Goal: Task Accomplishment & Management: Manage account settings

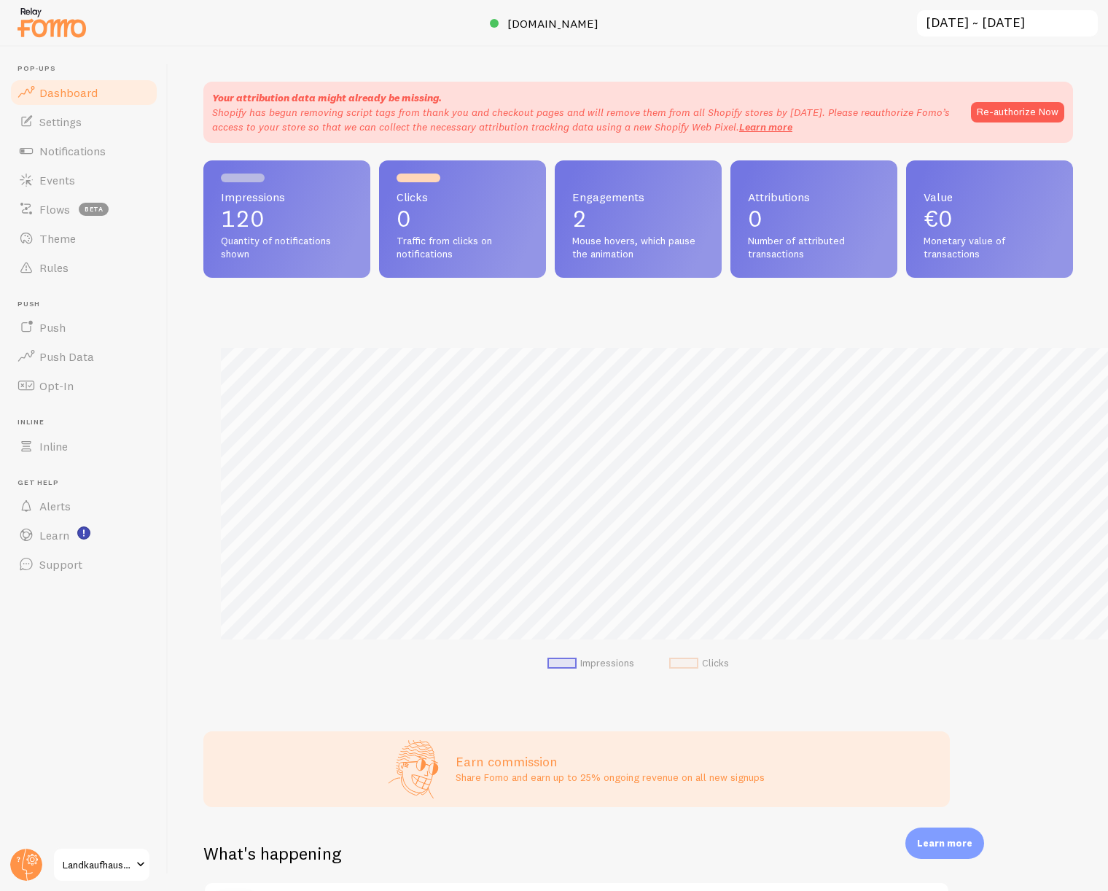
scroll to position [728788, 728312]
click at [80, 188] on link "Events" at bounding box center [84, 180] width 150 height 29
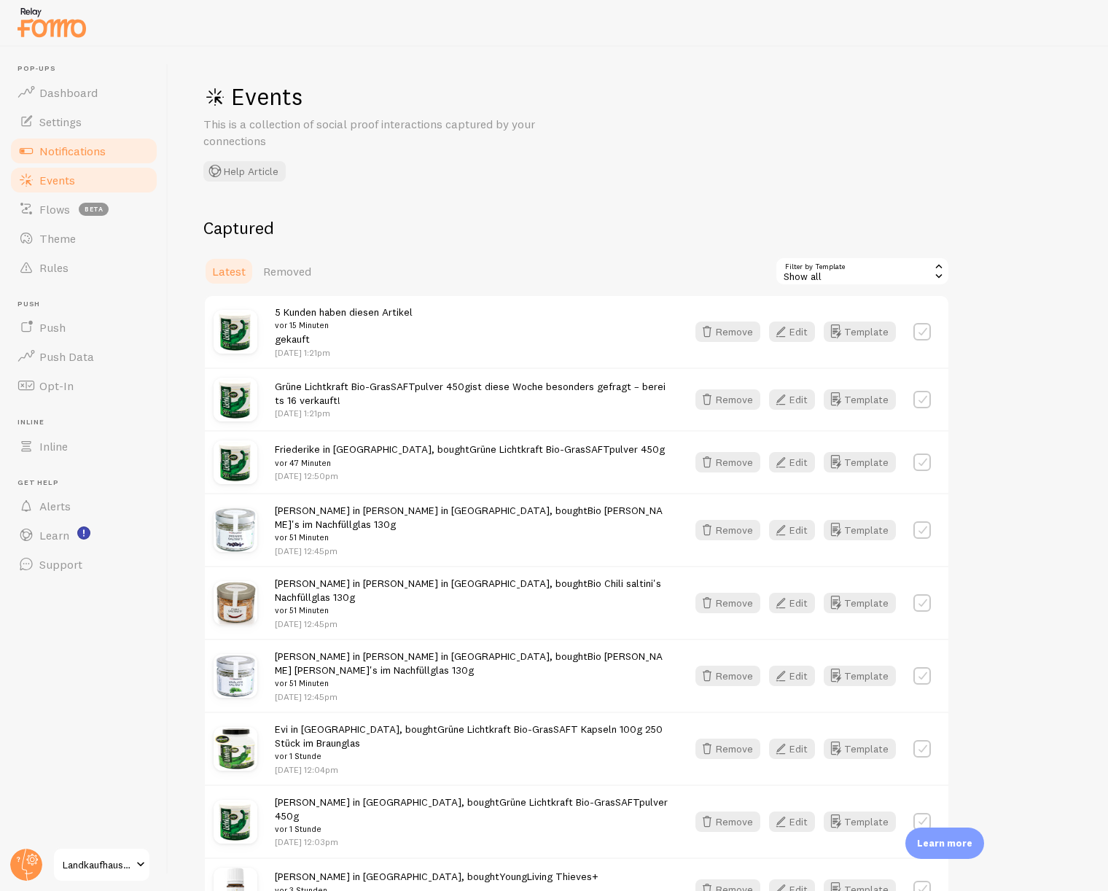
click at [96, 149] on span "Notifications" at bounding box center [72, 151] width 66 height 15
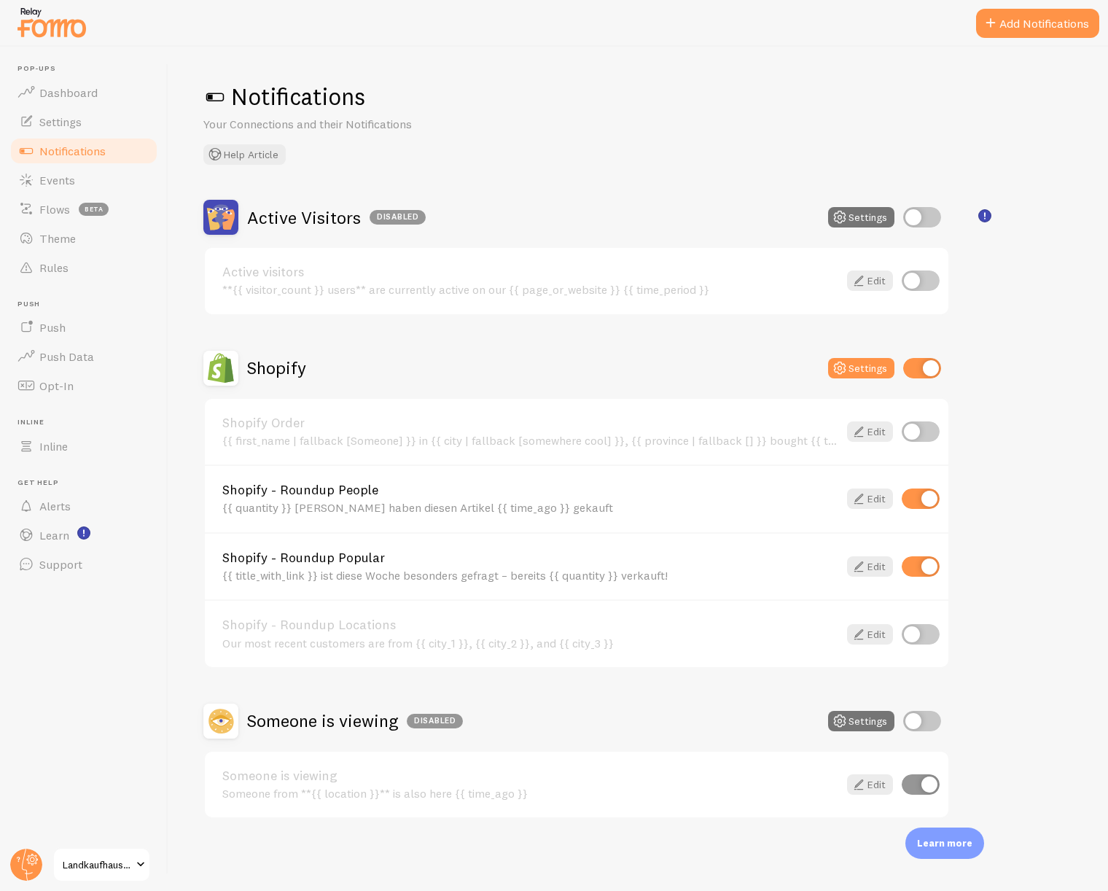
click at [922, 428] on input "checkbox" at bounding box center [921, 431] width 38 height 20
checkbox input "true"
click at [80, 93] on span "Dashboard" at bounding box center [68, 92] width 58 height 15
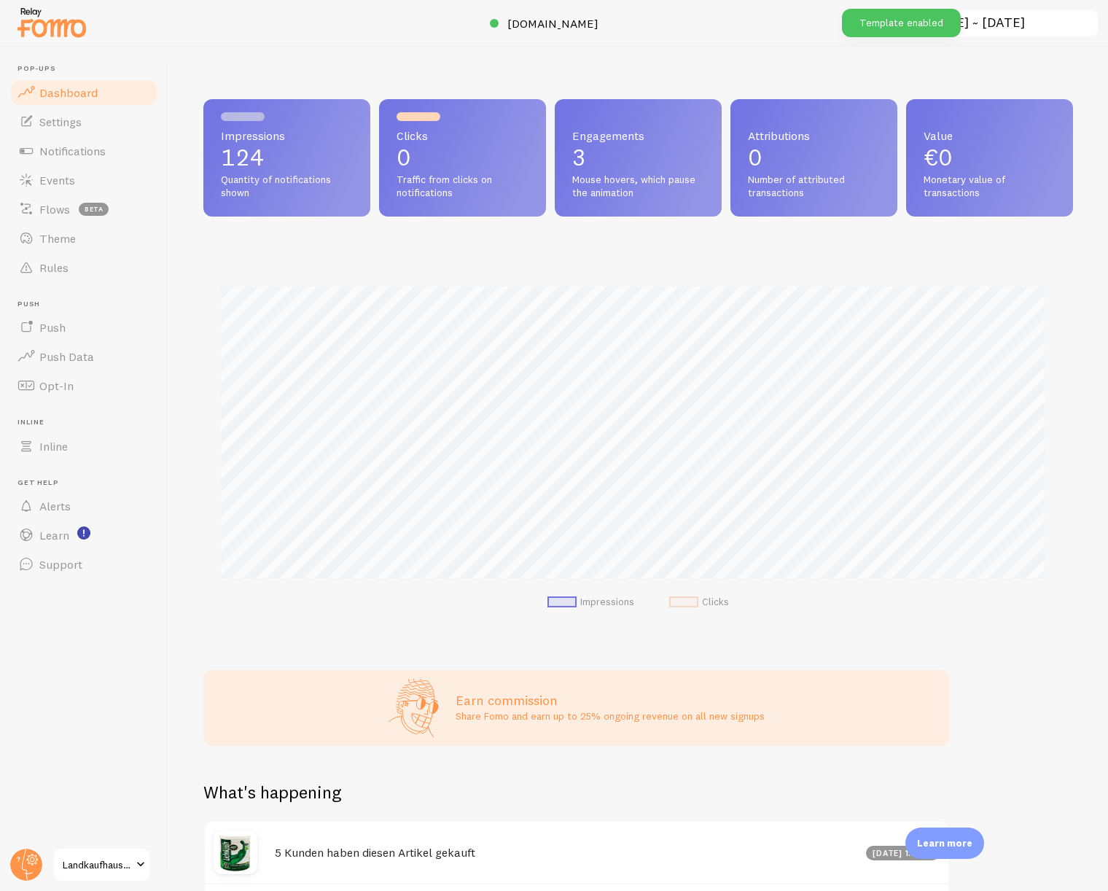
scroll to position [383, 859]
click at [559, 26] on span "[DOMAIN_NAME]" at bounding box center [553, 23] width 91 height 15
click at [81, 259] on link "Rules" at bounding box center [84, 267] width 150 height 29
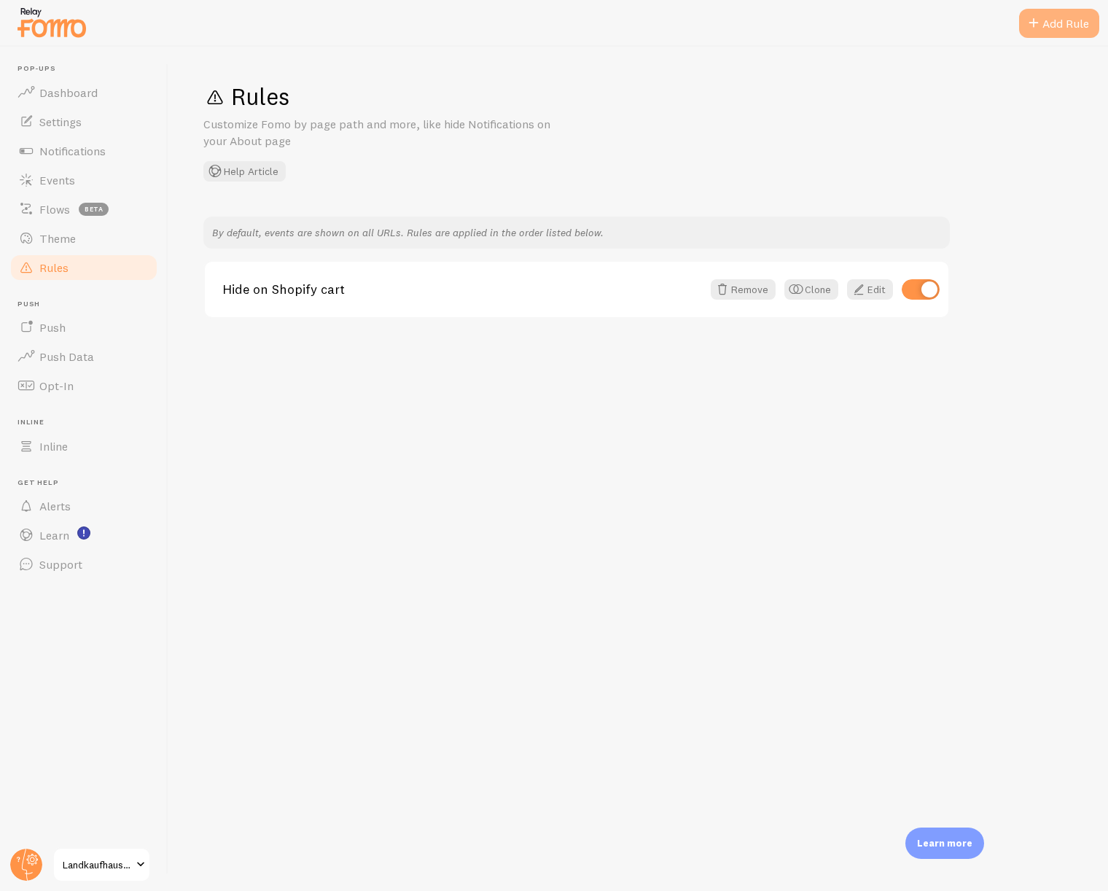
click at [1073, 19] on div "Add Rule" at bounding box center [1059, 23] width 80 height 29
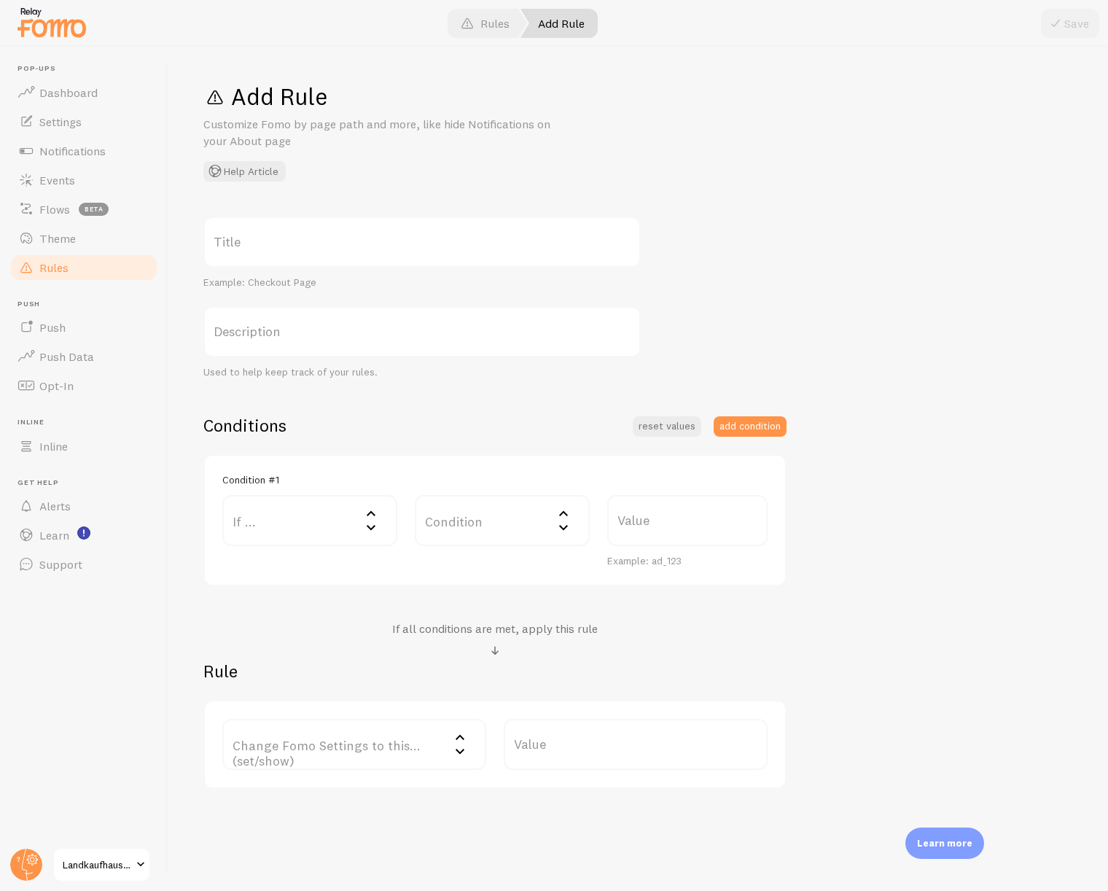
click at [291, 238] on label "Title" at bounding box center [422, 242] width 438 height 51
click at [291, 238] on input "Title" at bounding box center [422, 242] width 438 height 51
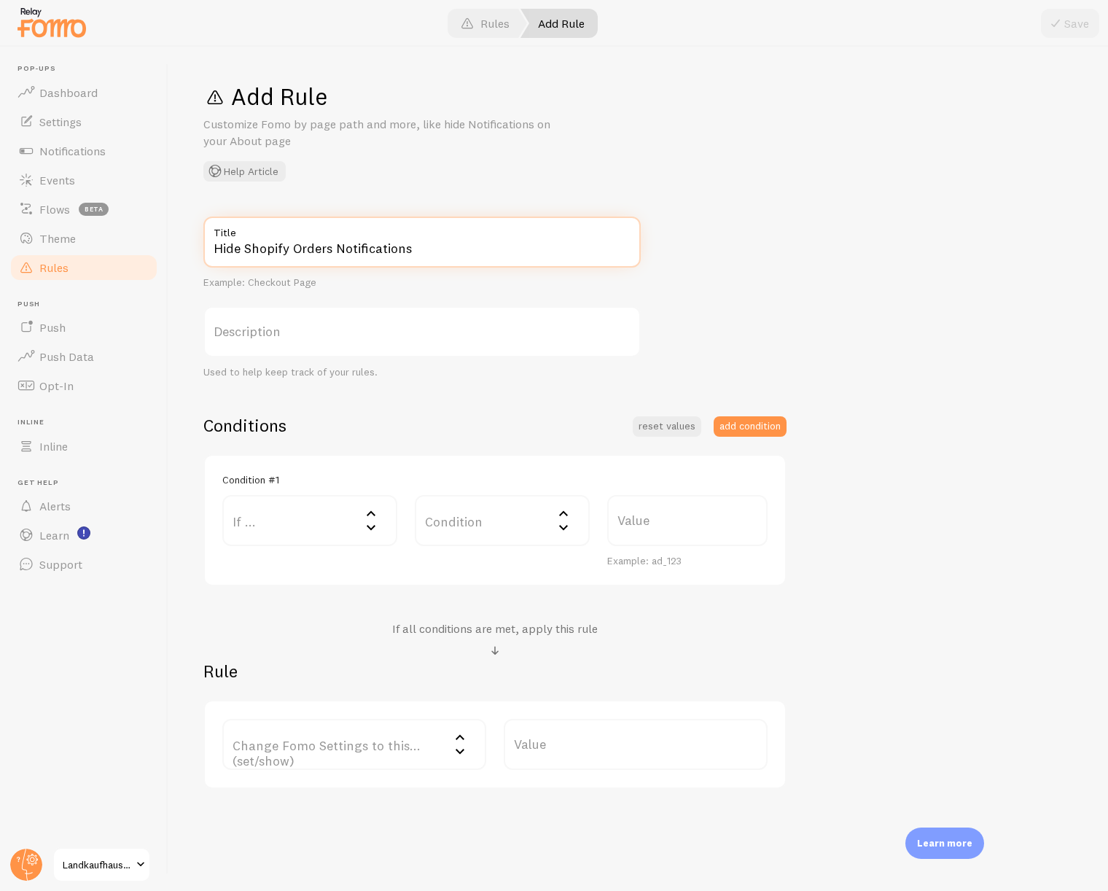
type input "Hide Shopify Orders Notifications"
click at [336, 515] on label "If ..." at bounding box center [309, 520] width 175 height 51
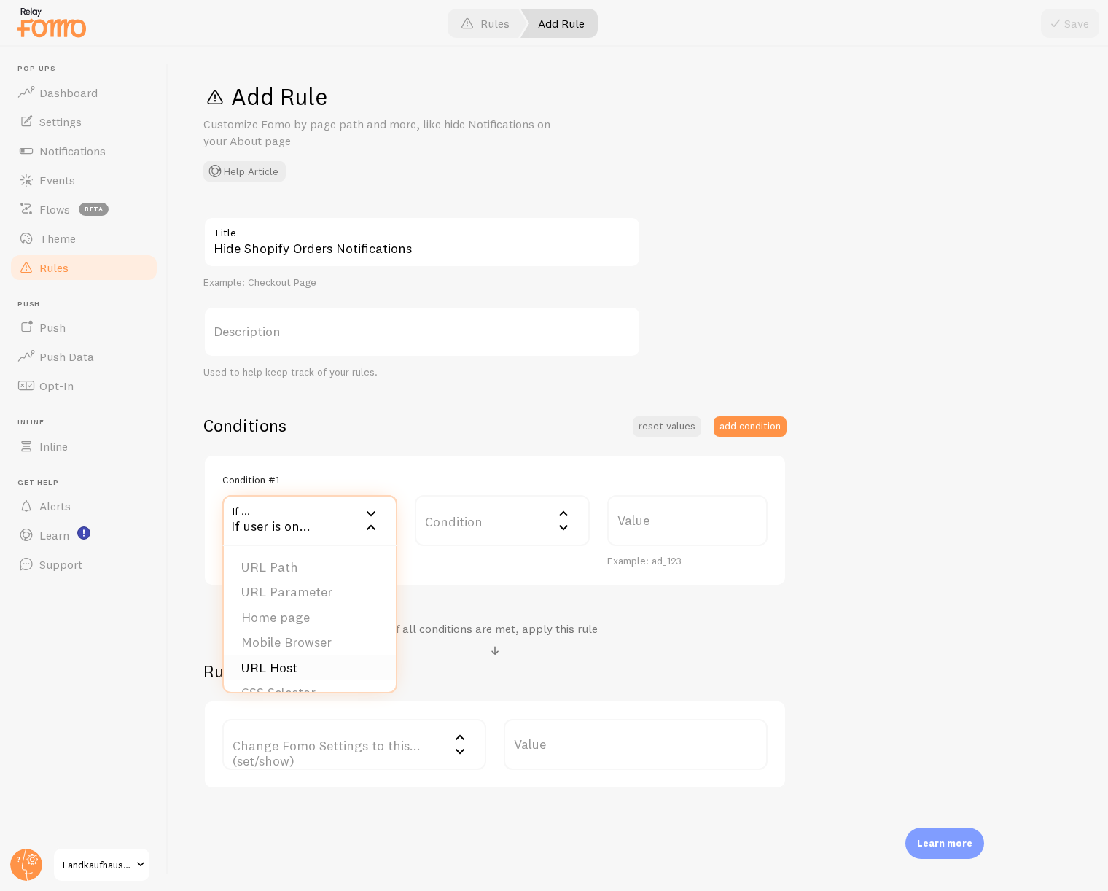
click at [303, 678] on li "URL Host" at bounding box center [310, 669] width 172 height 26
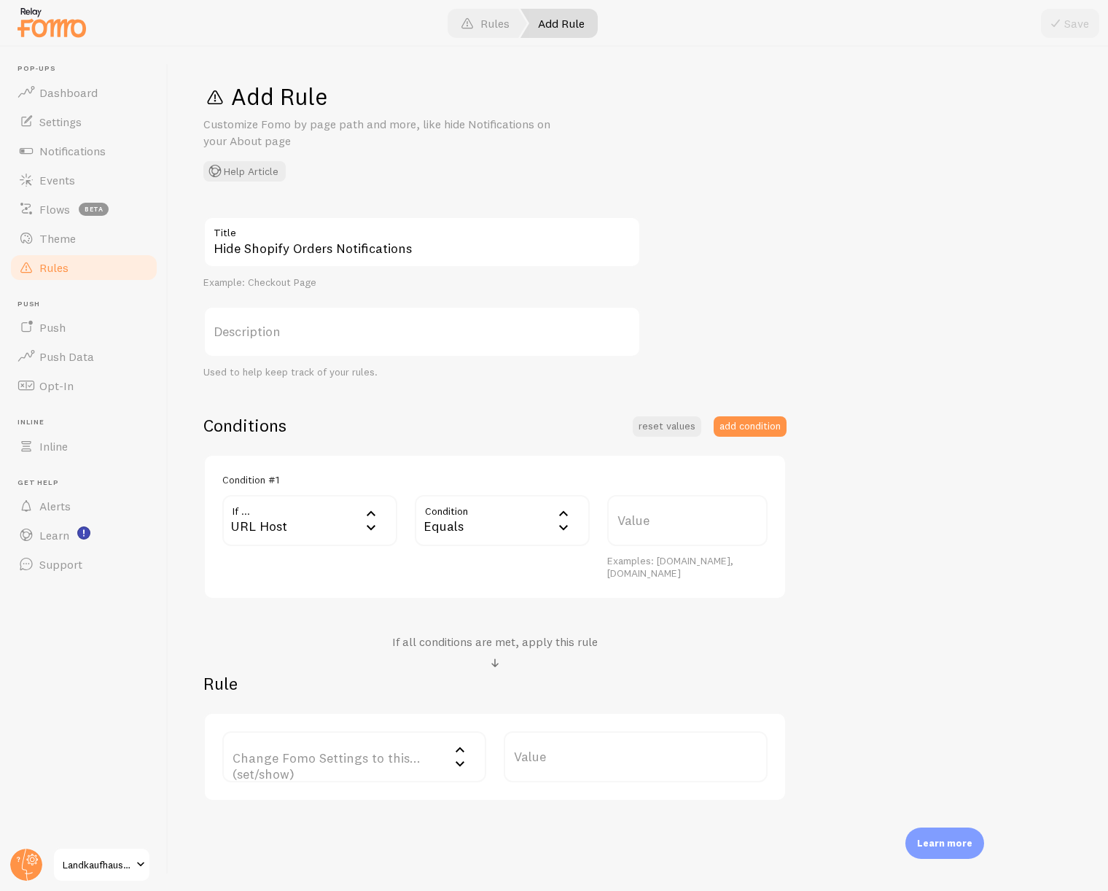
click at [542, 528] on div "Equals" at bounding box center [502, 520] width 175 height 51
drag, startPoint x: 473, startPoint y: 637, endPoint x: 557, endPoint y: 586, distance: 99.2
click at [475, 637] on li "Contains" at bounding box center [502, 643] width 172 height 26
click at [663, 519] on label "Value" at bounding box center [687, 520] width 160 height 51
click at [663, 519] on input "Value" at bounding box center [687, 520] width 160 height 51
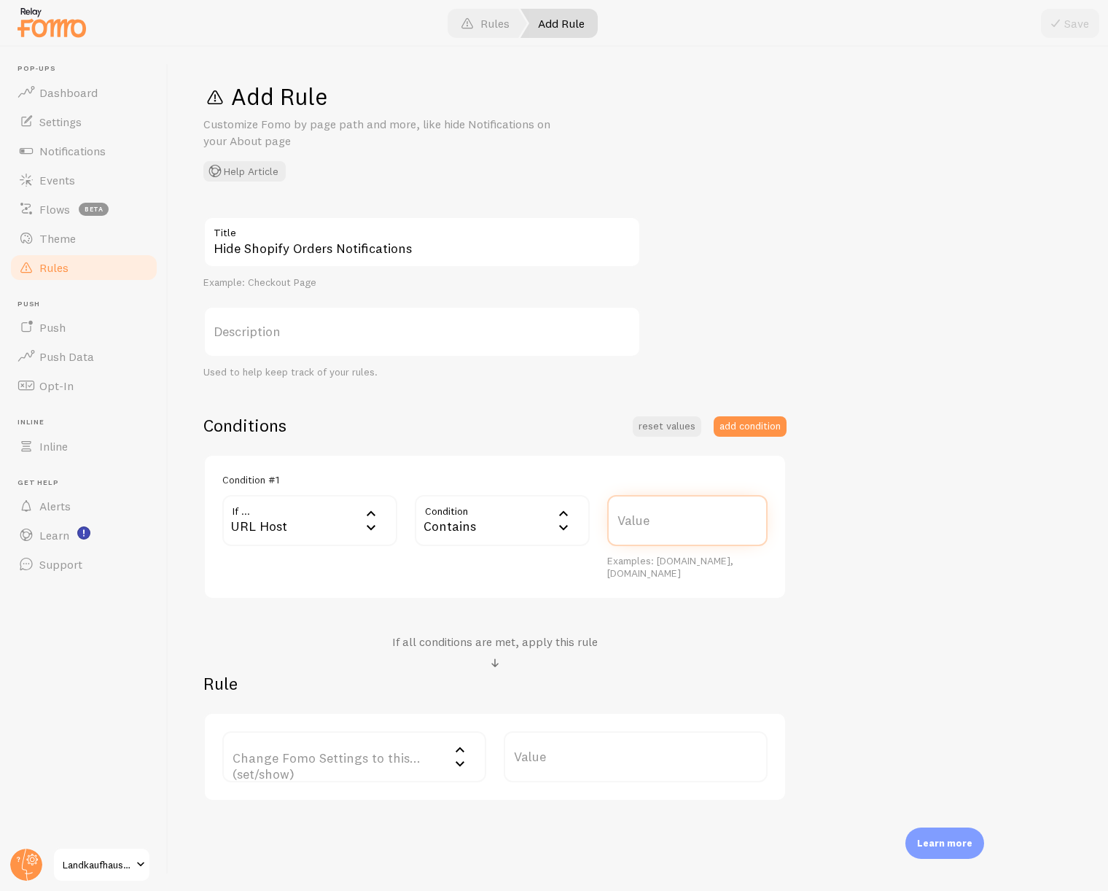
paste input "[URL][DOMAIN_NAME]"
drag, startPoint x: 662, startPoint y: 525, endPoint x: 568, endPoint y: 526, distance: 94.1
click at [568, 526] on div "If ... url_host URL Host URL Path URL Parameter Home page Mobile Browser URL Ho…" at bounding box center [495, 537] width 563 height 85
type input "[URL][DOMAIN_NAME]"
click at [407, 765] on label "Change Fomo Settings to this... (set/show)" at bounding box center [354, 756] width 264 height 51
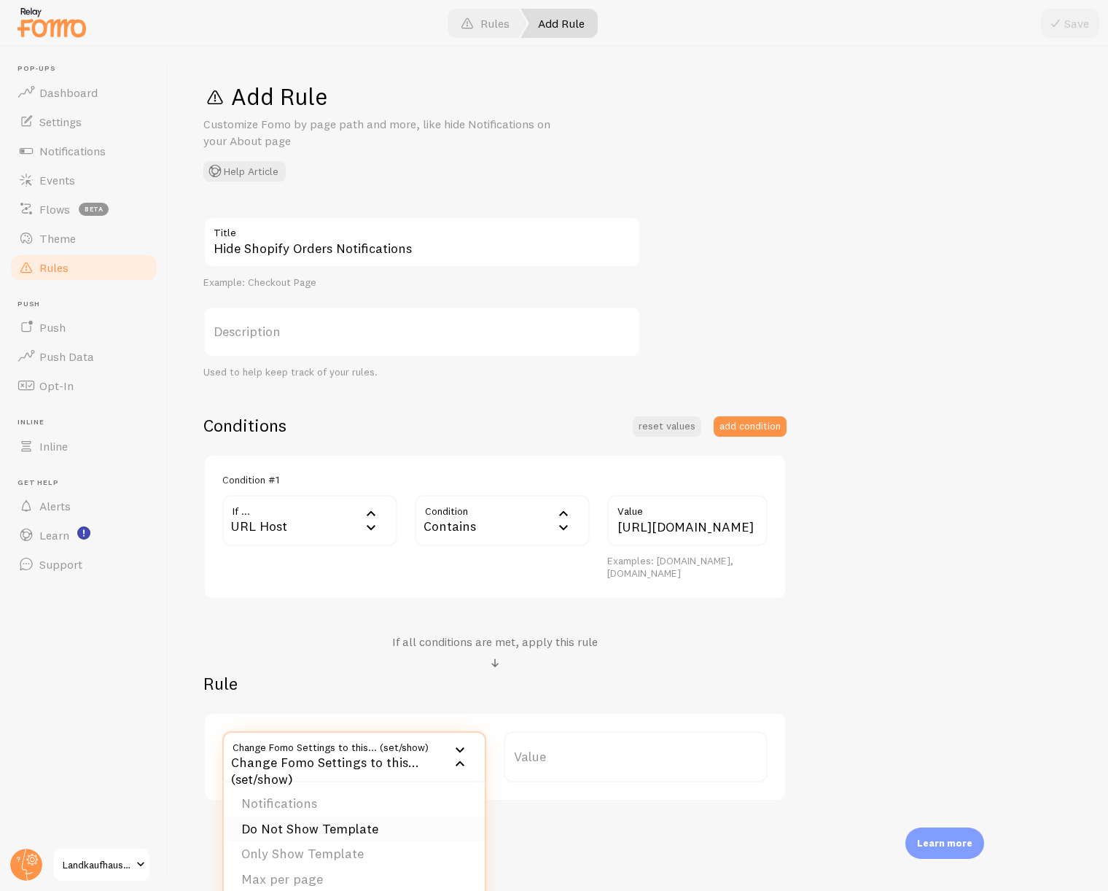
click at [356, 834] on li "Do Not Show Template" at bounding box center [354, 830] width 261 height 26
click at [599, 770] on label "Template" at bounding box center [636, 756] width 264 height 51
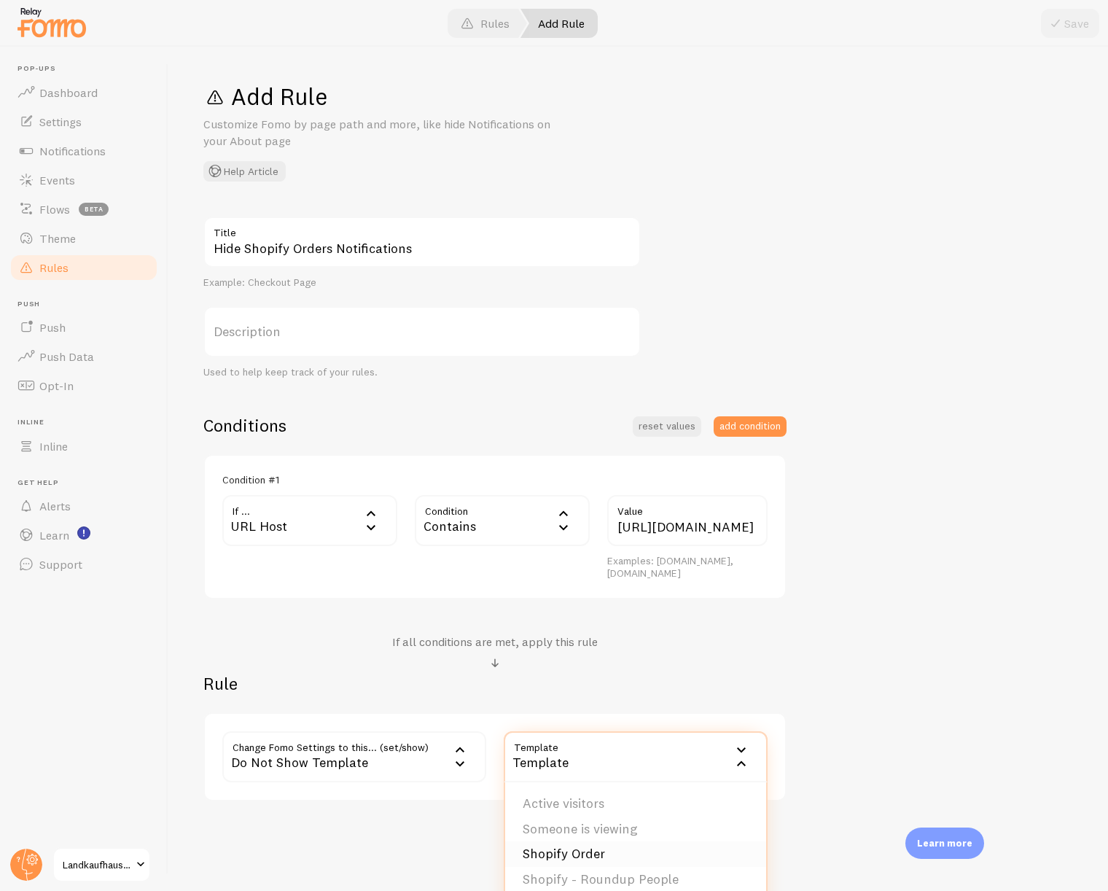
click at [575, 847] on li "Shopify Order" at bounding box center [635, 854] width 261 height 26
click at [1061, 32] on button "Save" at bounding box center [1070, 23] width 58 height 29
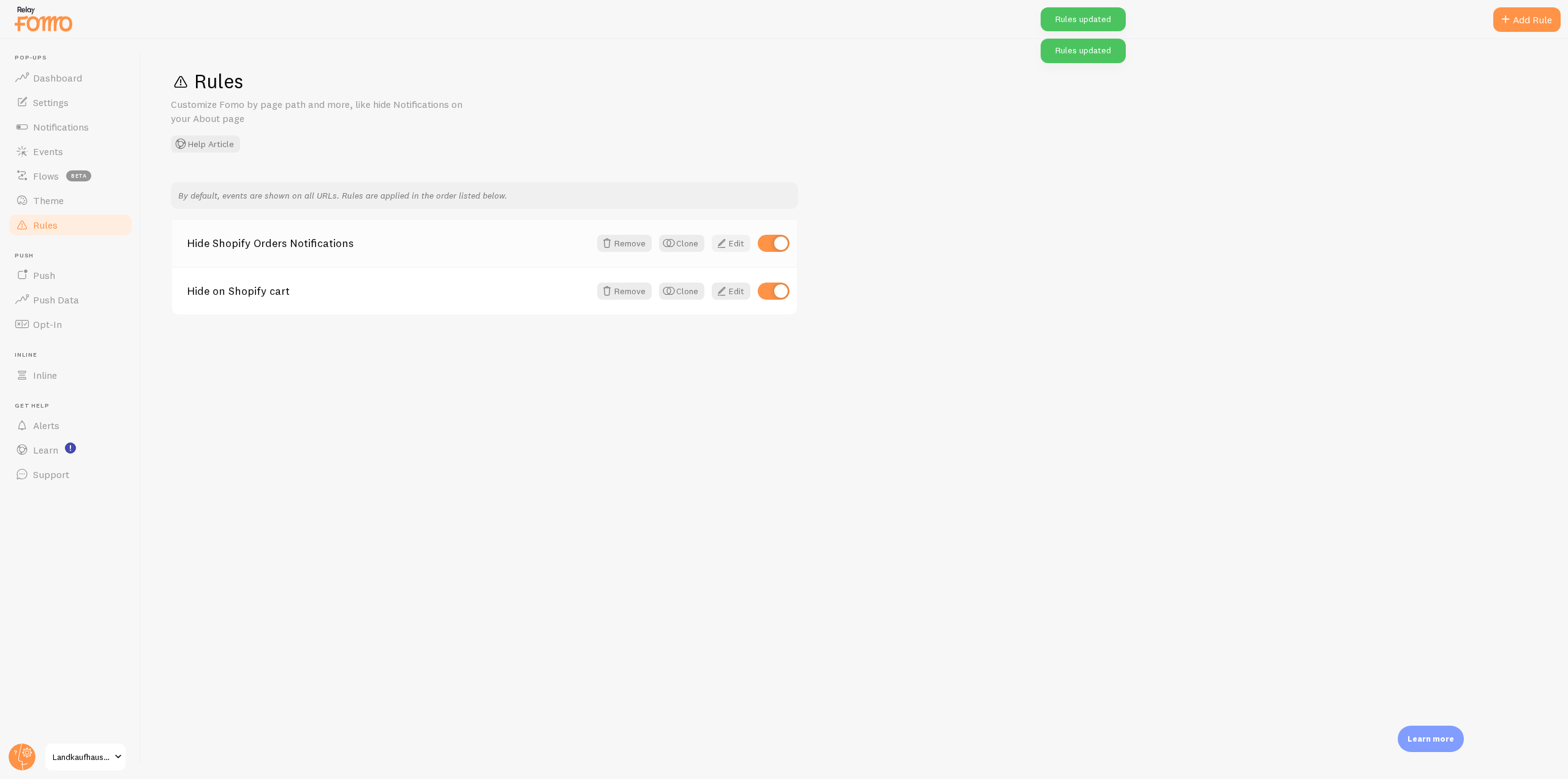
click at [724, 245] on span at bounding box center [721, 244] width 15 height 15
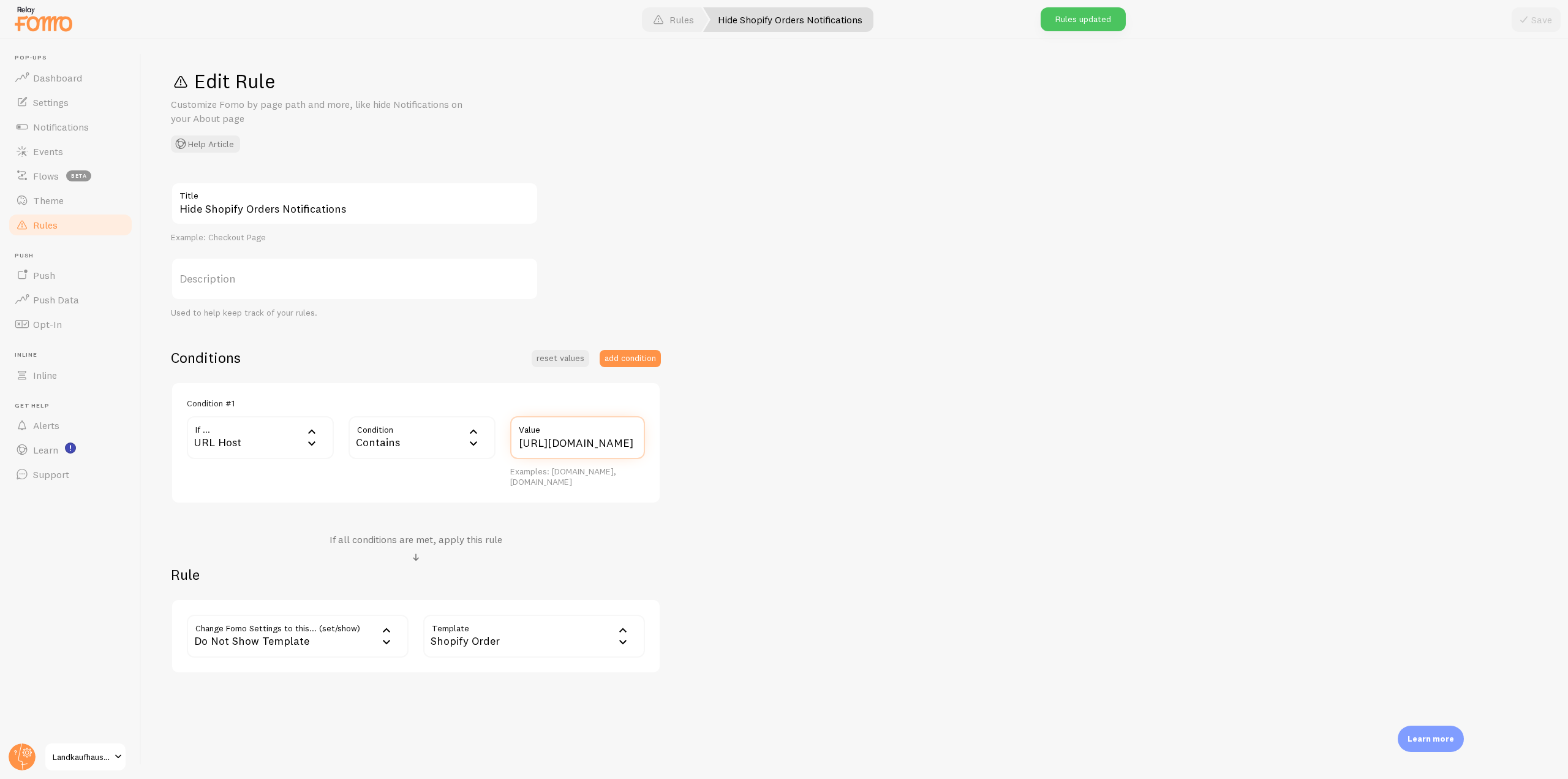
scroll to position [0, 19]
drag, startPoint x: 566, startPoint y: 450, endPoint x: 728, endPoint y: 453, distance: 162.0
click at [728, 453] on div "Hide Shopify Orders Notifications Title Example: Checkout Page Description Used…" at bounding box center [854, 428] width 1367 height 492
click at [86, 160] on link "Events" at bounding box center [71, 151] width 126 height 24
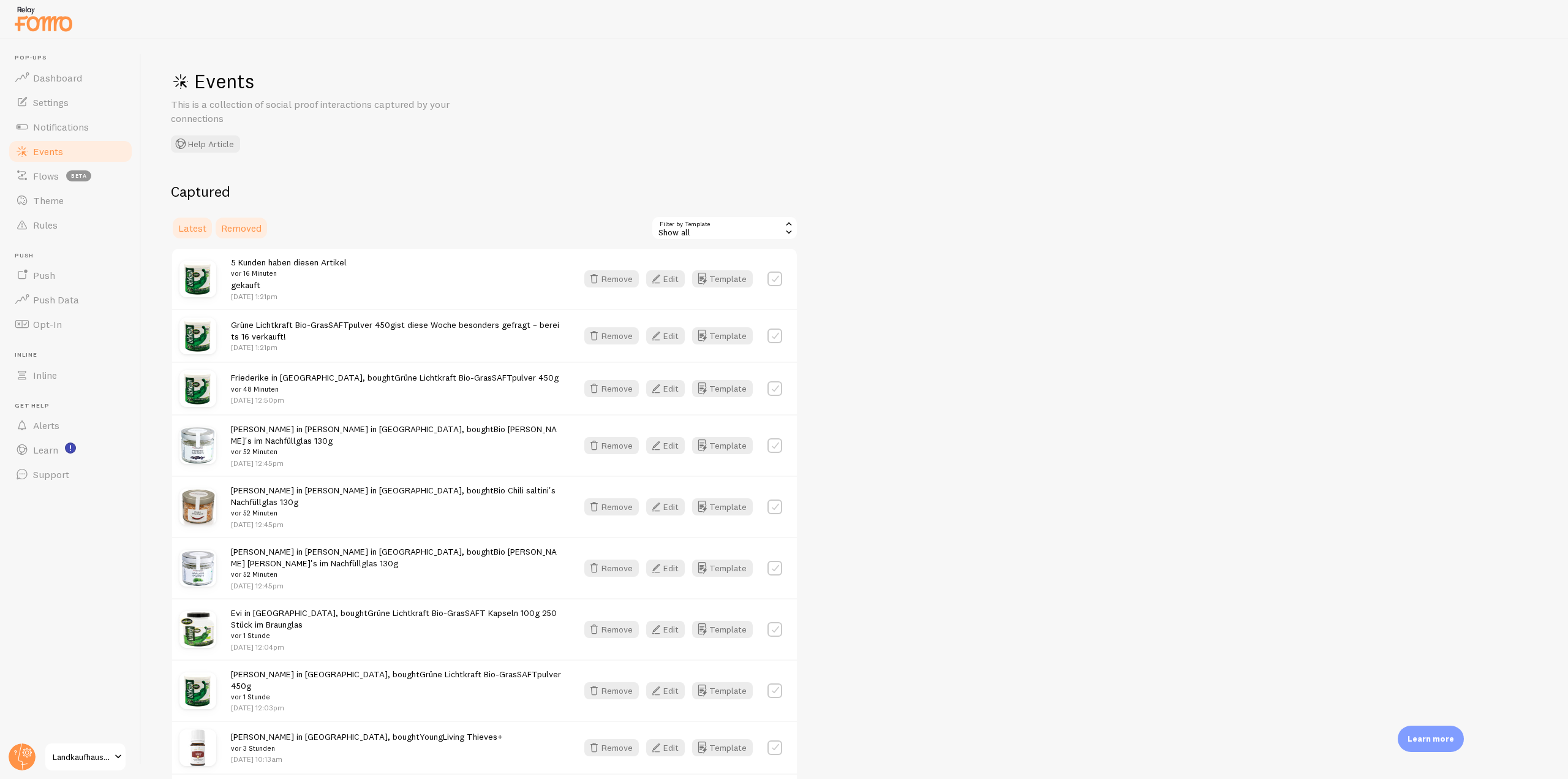
click at [257, 234] on link "Removed" at bounding box center [241, 228] width 55 height 24
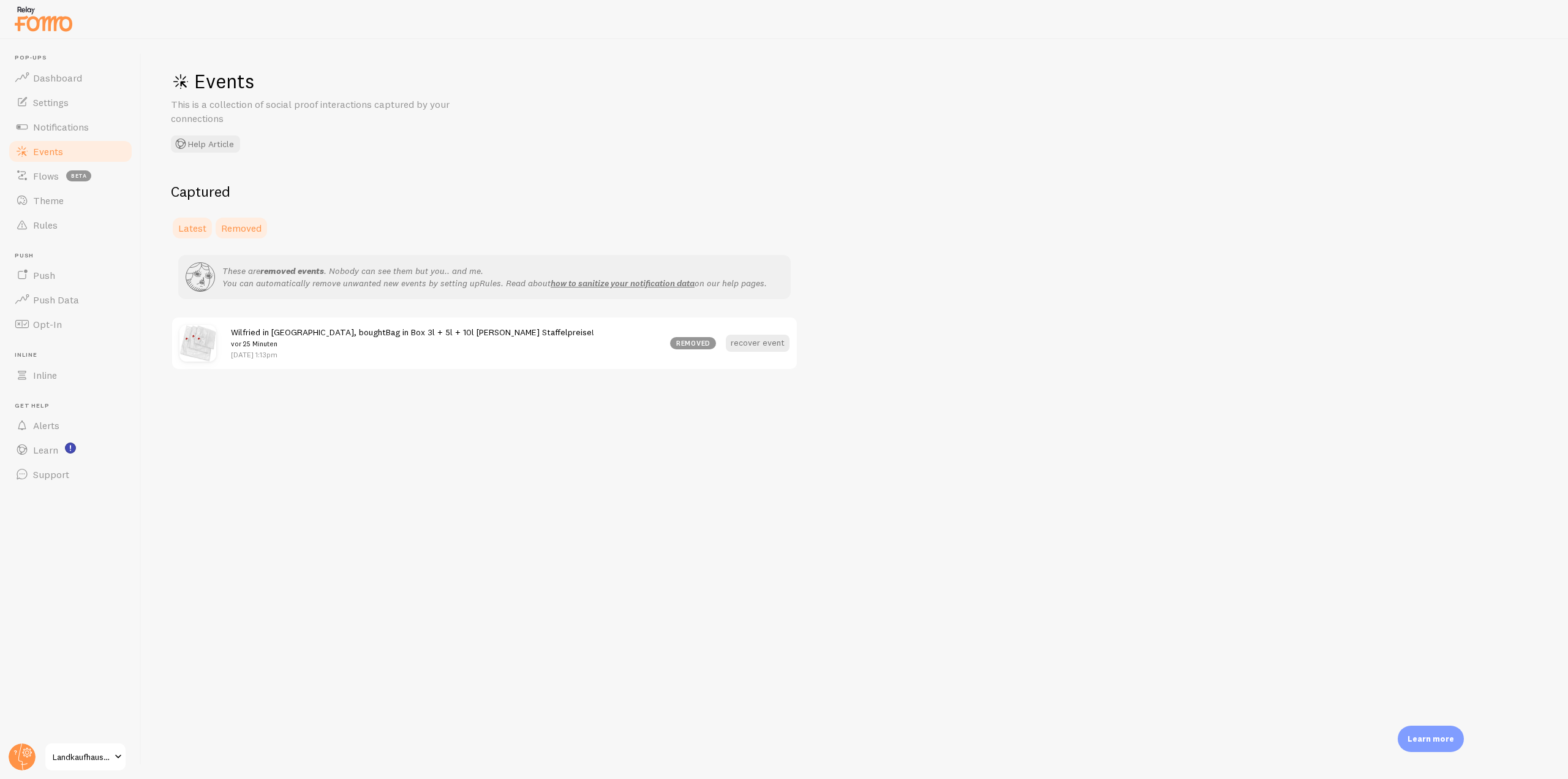
click at [191, 224] on span "Latest" at bounding box center [192, 228] width 29 height 13
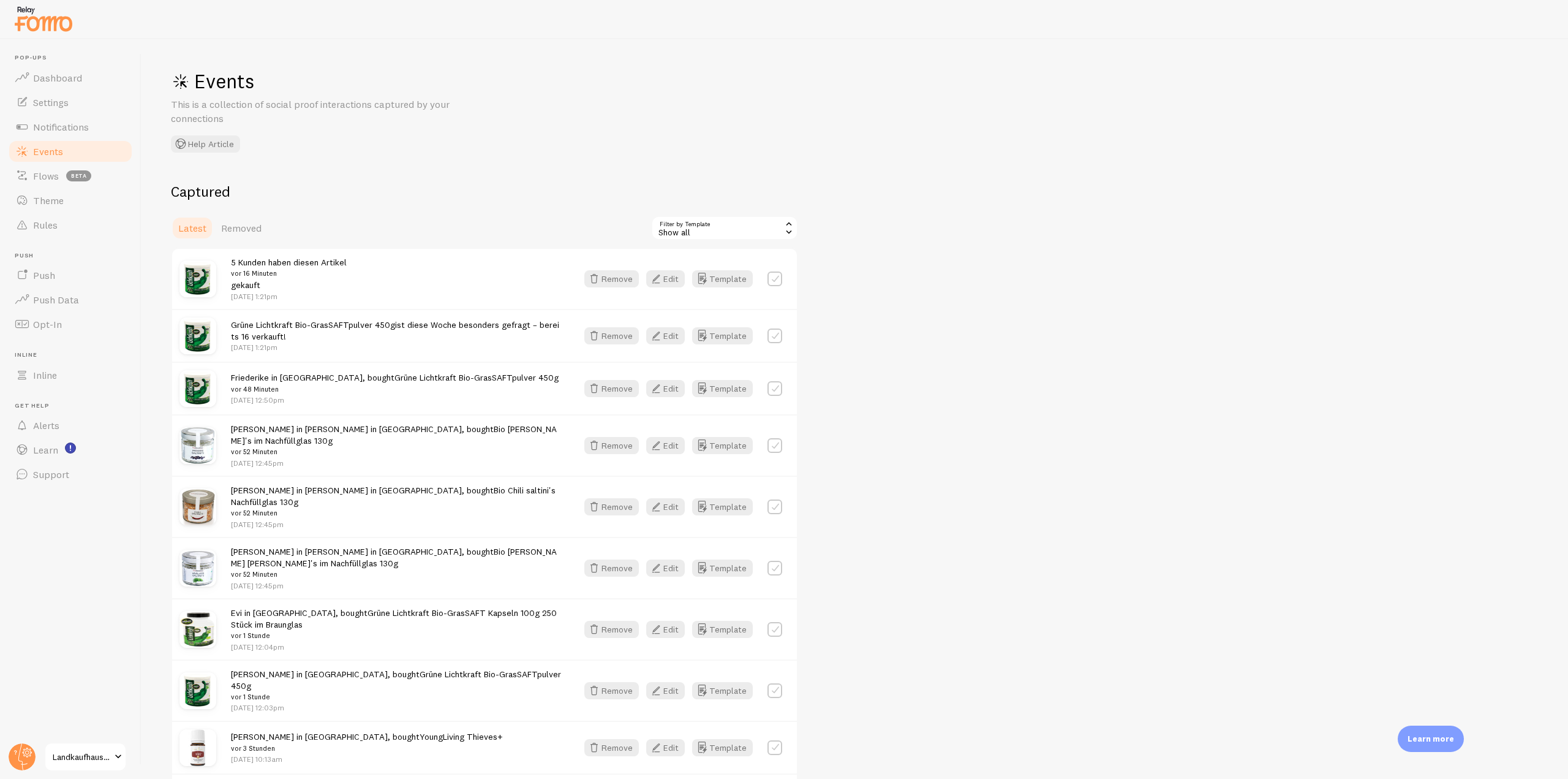
click at [727, 222] on div "Show all" at bounding box center [724, 228] width 147 height 24
click at [698, 313] on li "Shopify Order" at bounding box center [725, 316] width 144 height 18
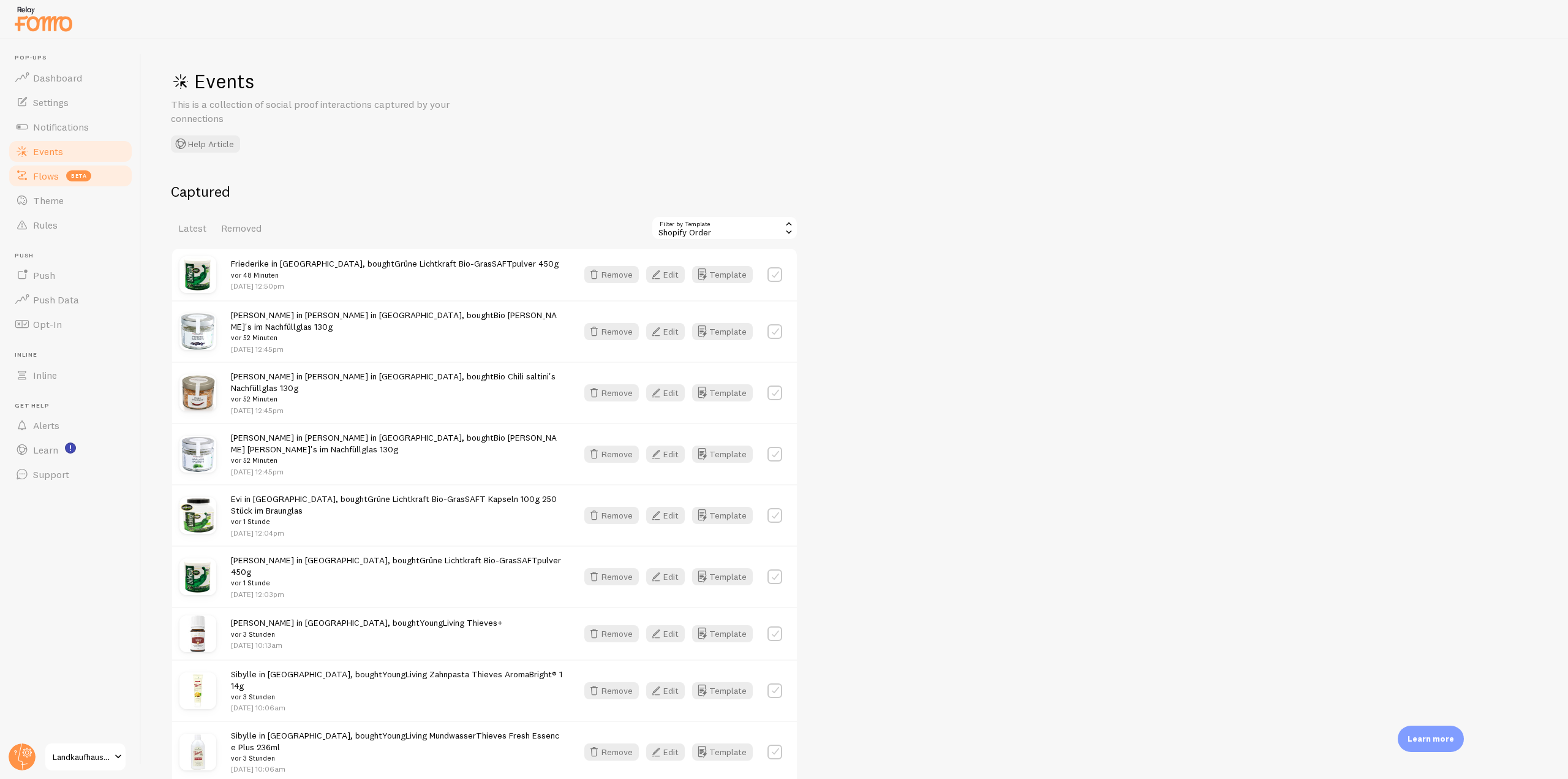
click at [69, 187] on link "Flows beta" at bounding box center [71, 176] width 126 height 24
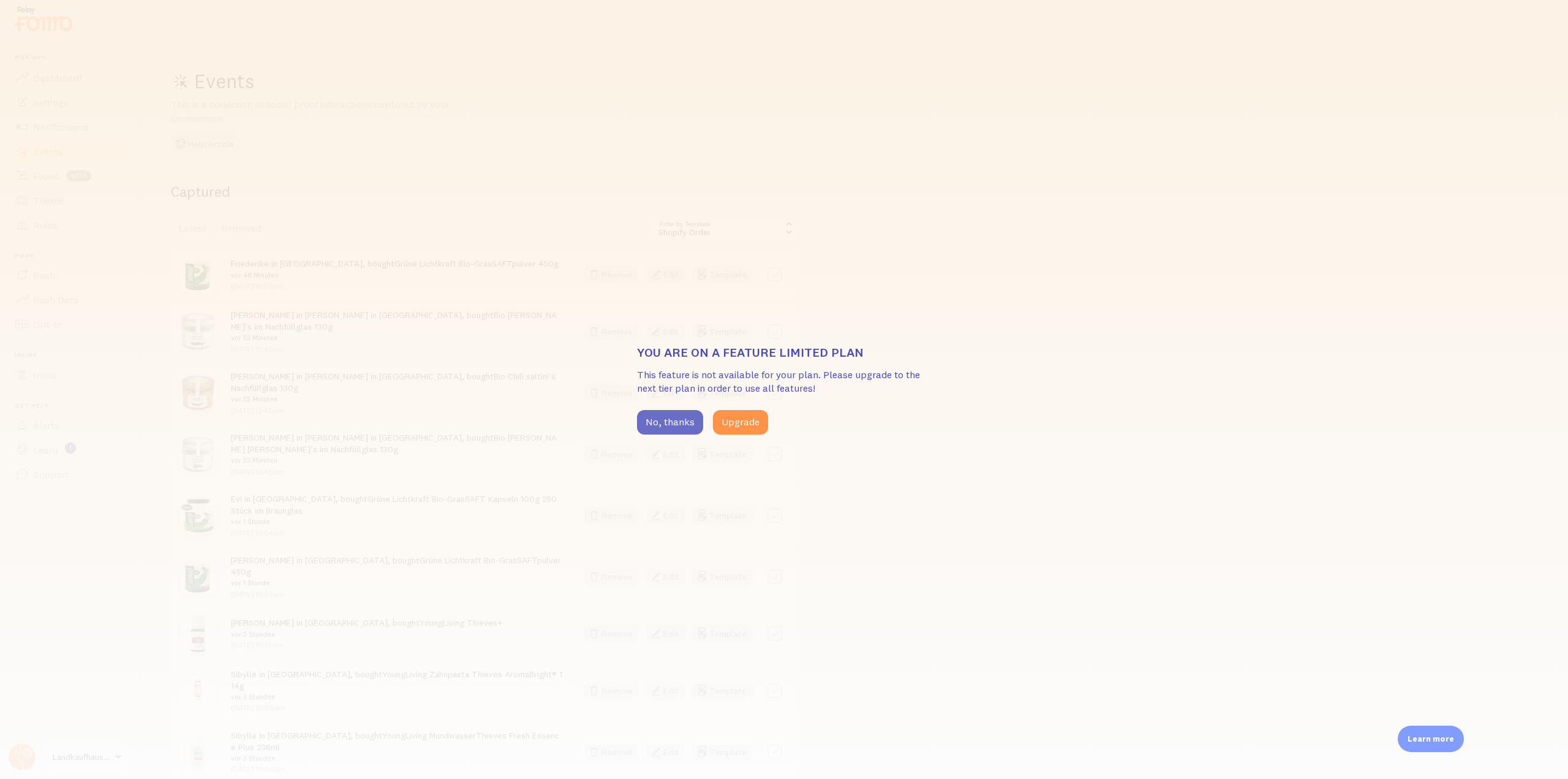
click at [665, 427] on button "No, thanks" at bounding box center [669, 422] width 66 height 24
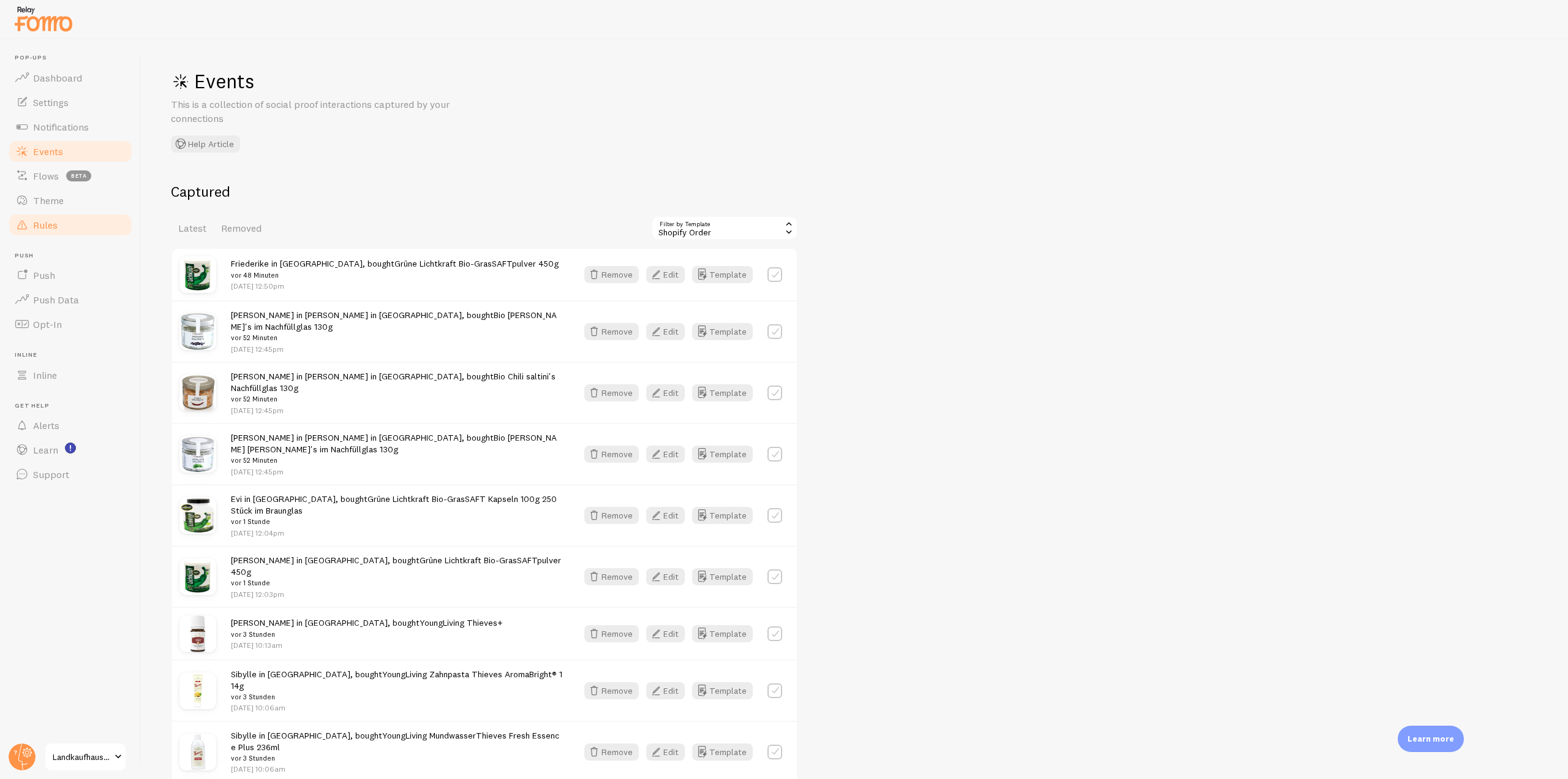
click at [79, 228] on link "Rules" at bounding box center [71, 224] width 126 height 24
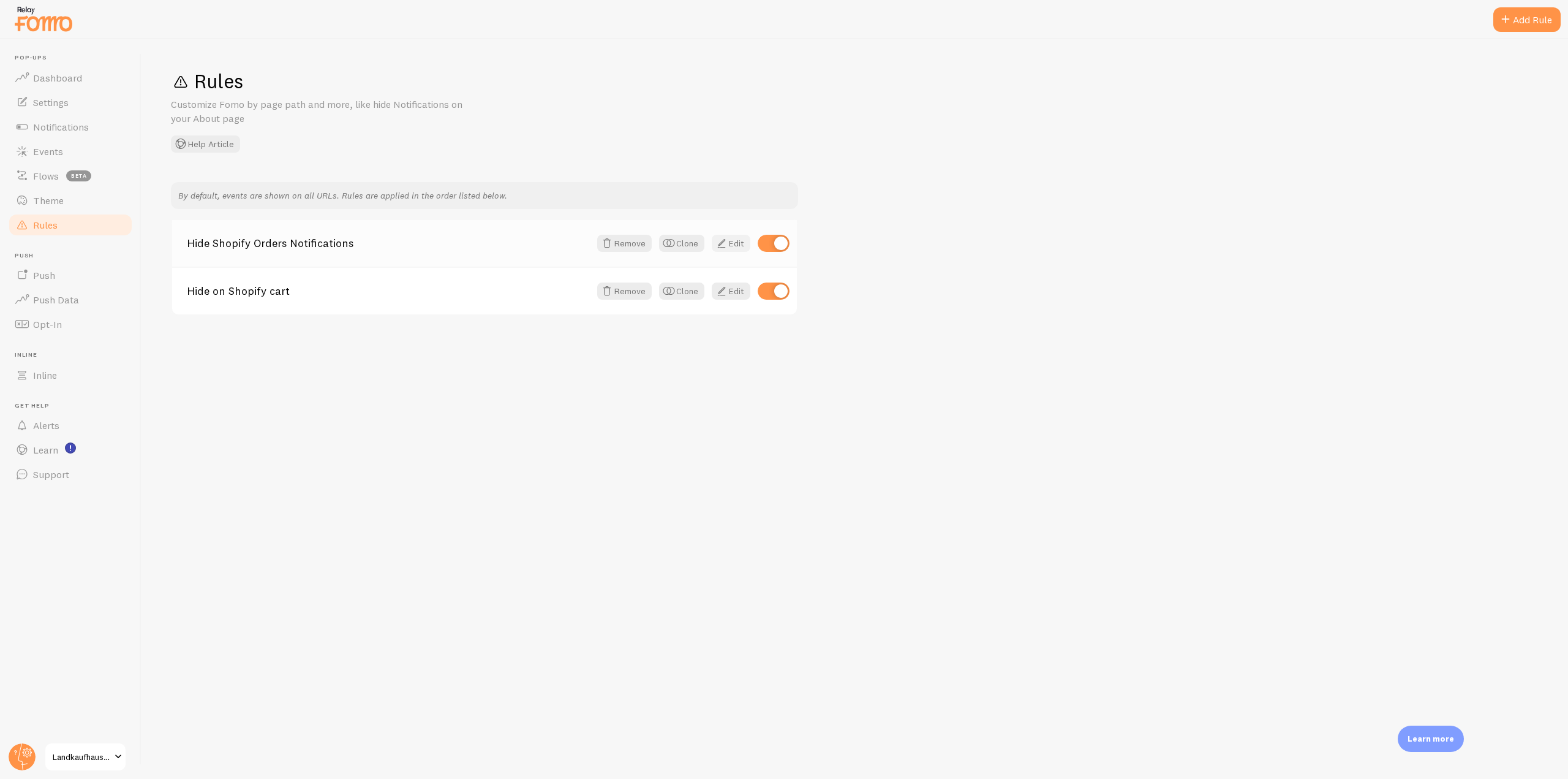
click at [737, 246] on link "Edit" at bounding box center [731, 243] width 39 height 17
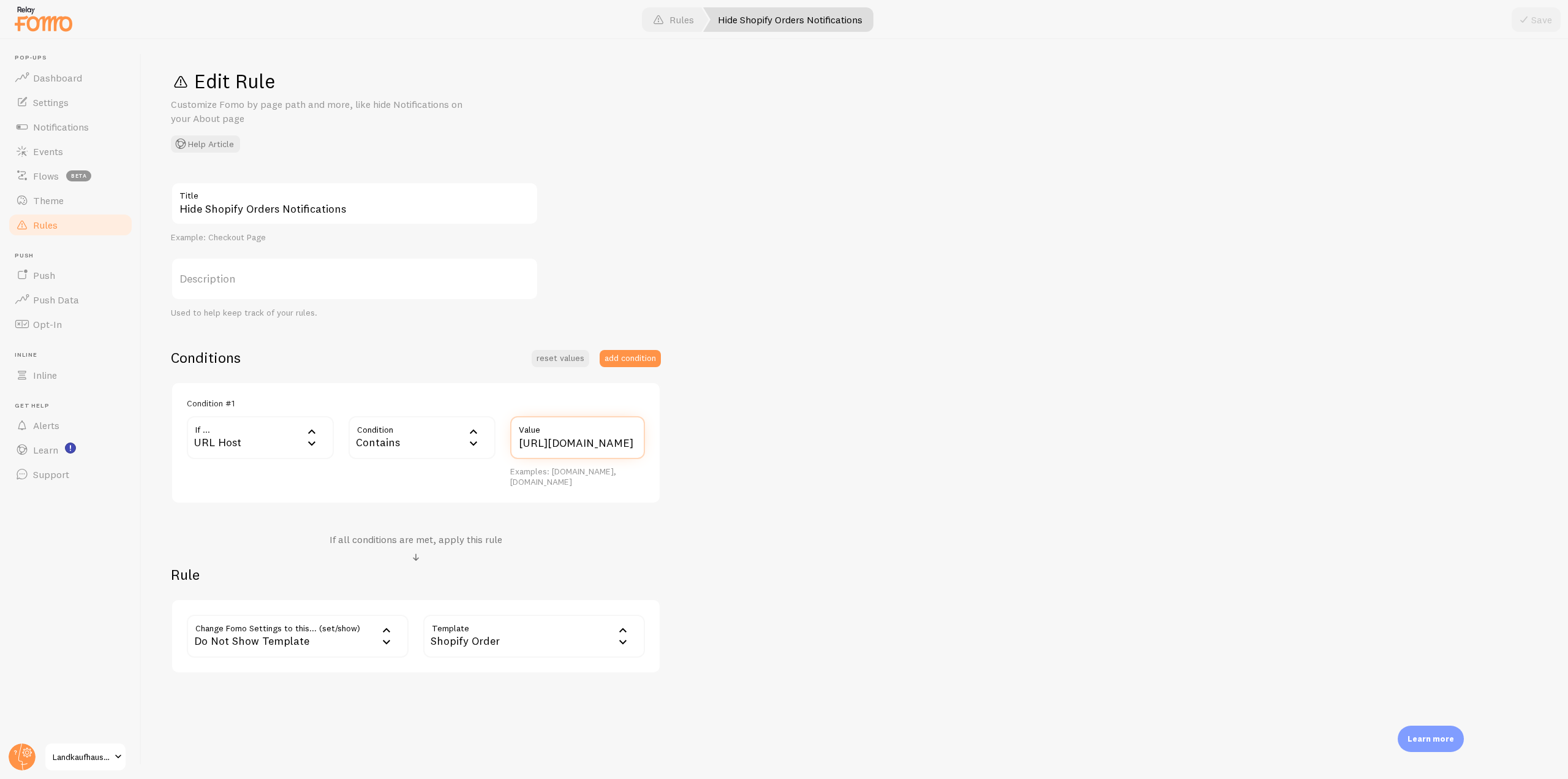
drag, startPoint x: 555, startPoint y: 446, endPoint x: 502, endPoint y: 447, distance: 53.0
click at [502, 447] on div "If ... url_host URL Host URL Path URL Parameter Home page Mobile Browser URL Ho…" at bounding box center [416, 451] width 473 height 71
type input "[DOMAIN_NAME][URL]"
click at [1532, 18] on button "Save" at bounding box center [1536, 19] width 49 height 24
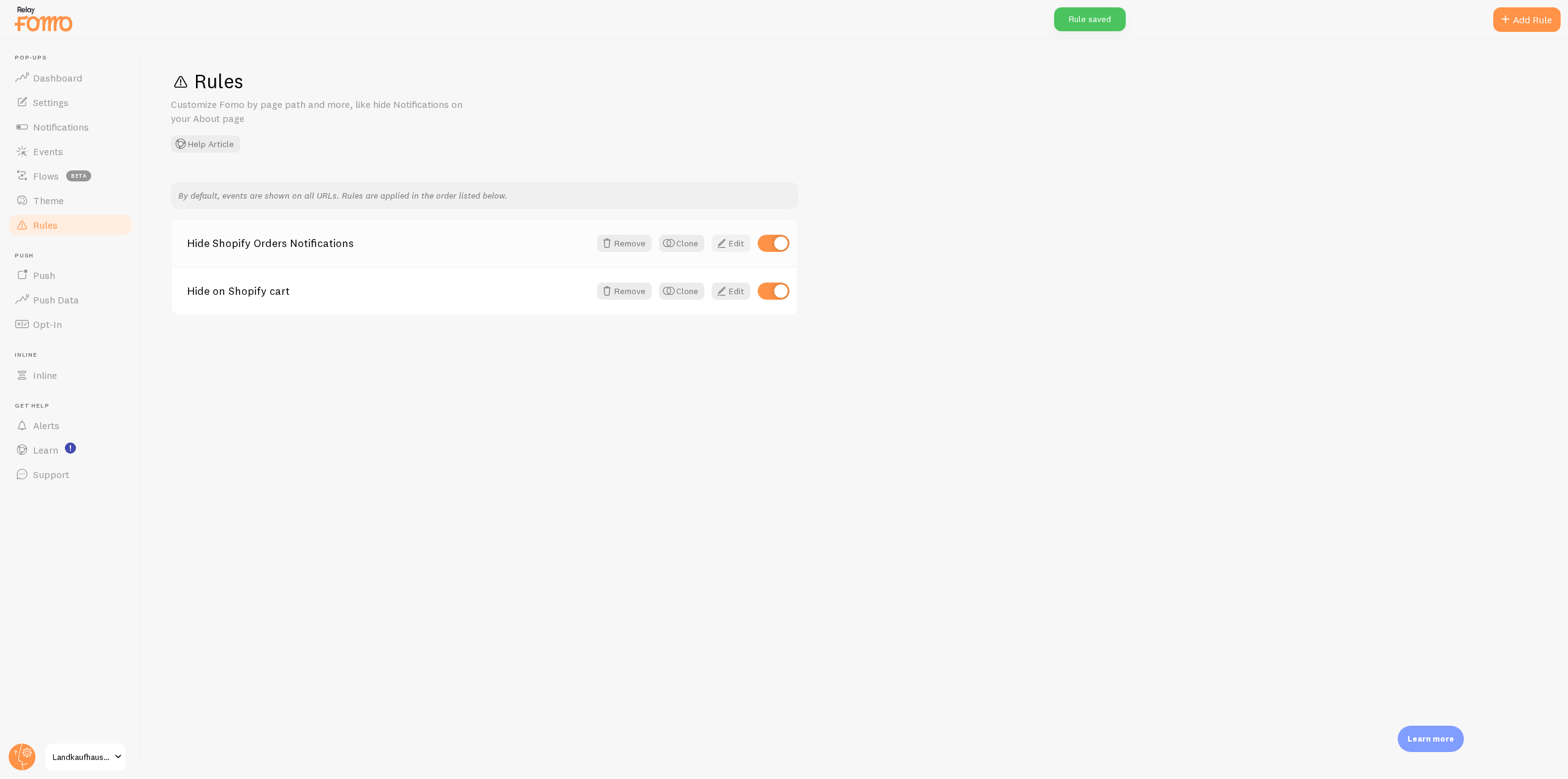
click at [729, 250] on link "Edit" at bounding box center [731, 243] width 39 height 17
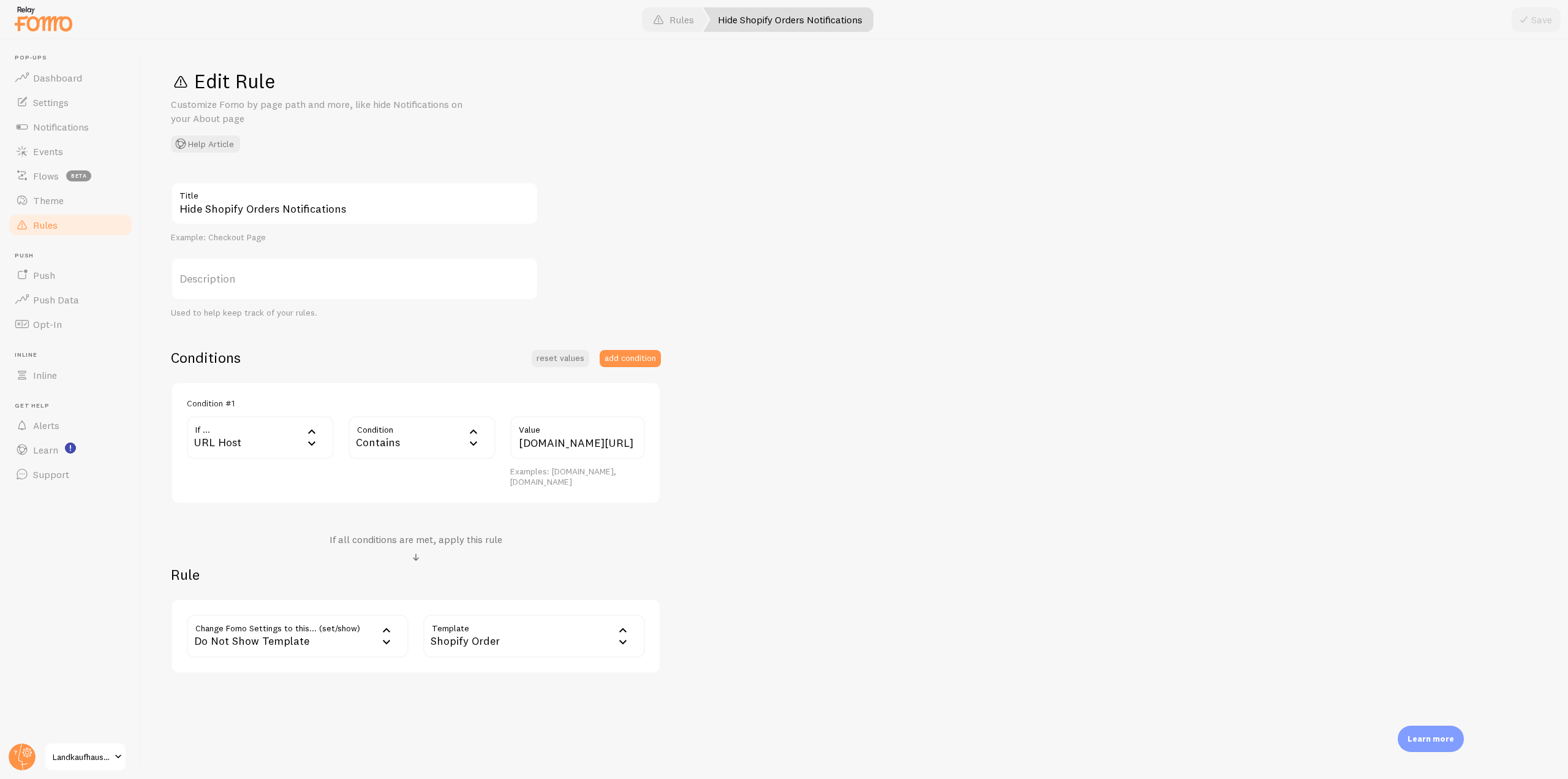
click at [304, 438] on icon at bounding box center [312, 432] width 15 height 15
click at [238, 476] on li "URL Path" at bounding box center [260, 477] width 144 height 22
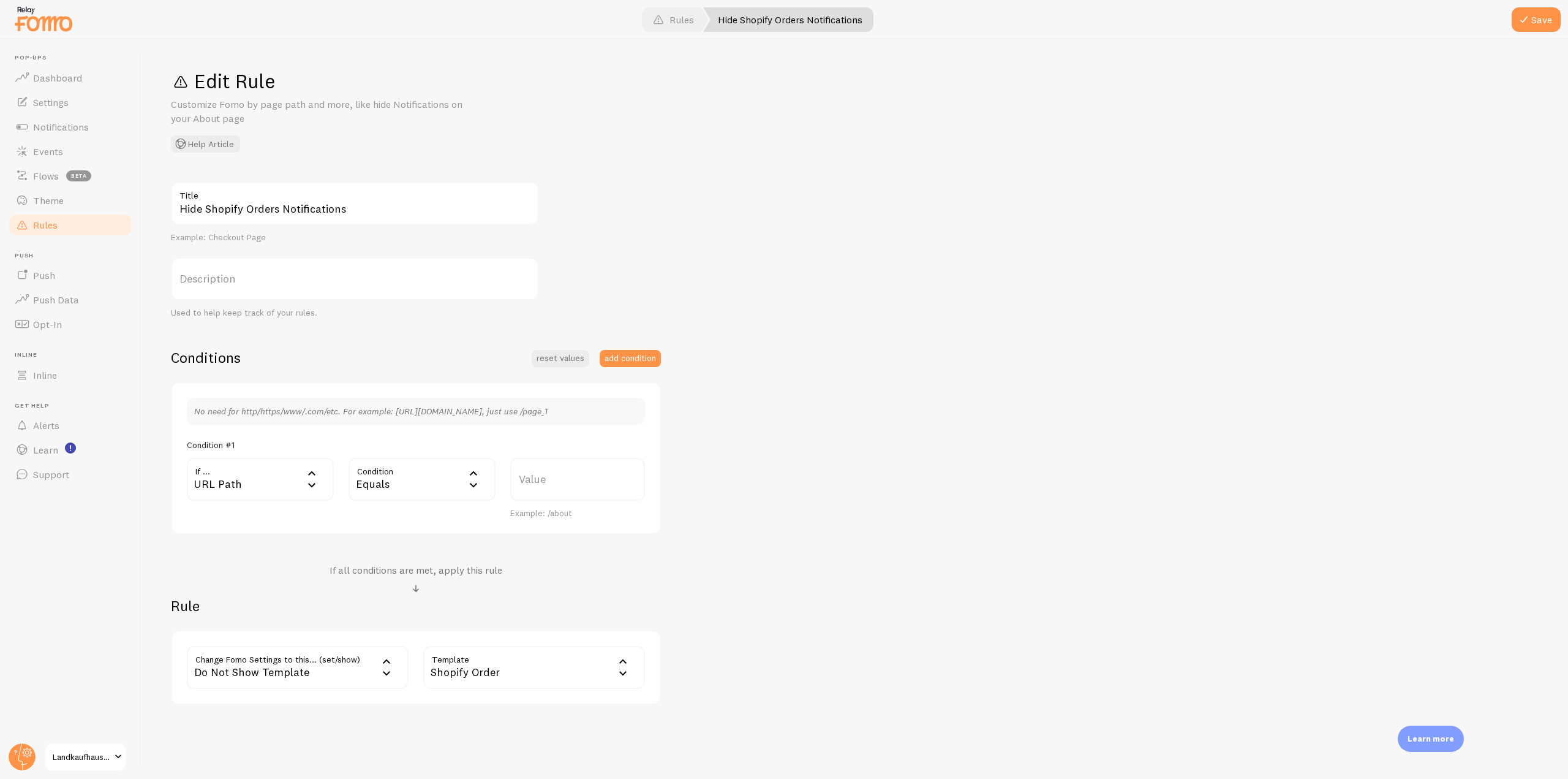
click at [556, 466] on label "Value" at bounding box center [577, 479] width 134 height 43
click at [556, 466] on input "Value" at bounding box center [577, 479] width 134 height 43
paste input "[URL][DOMAIN_NAME]"
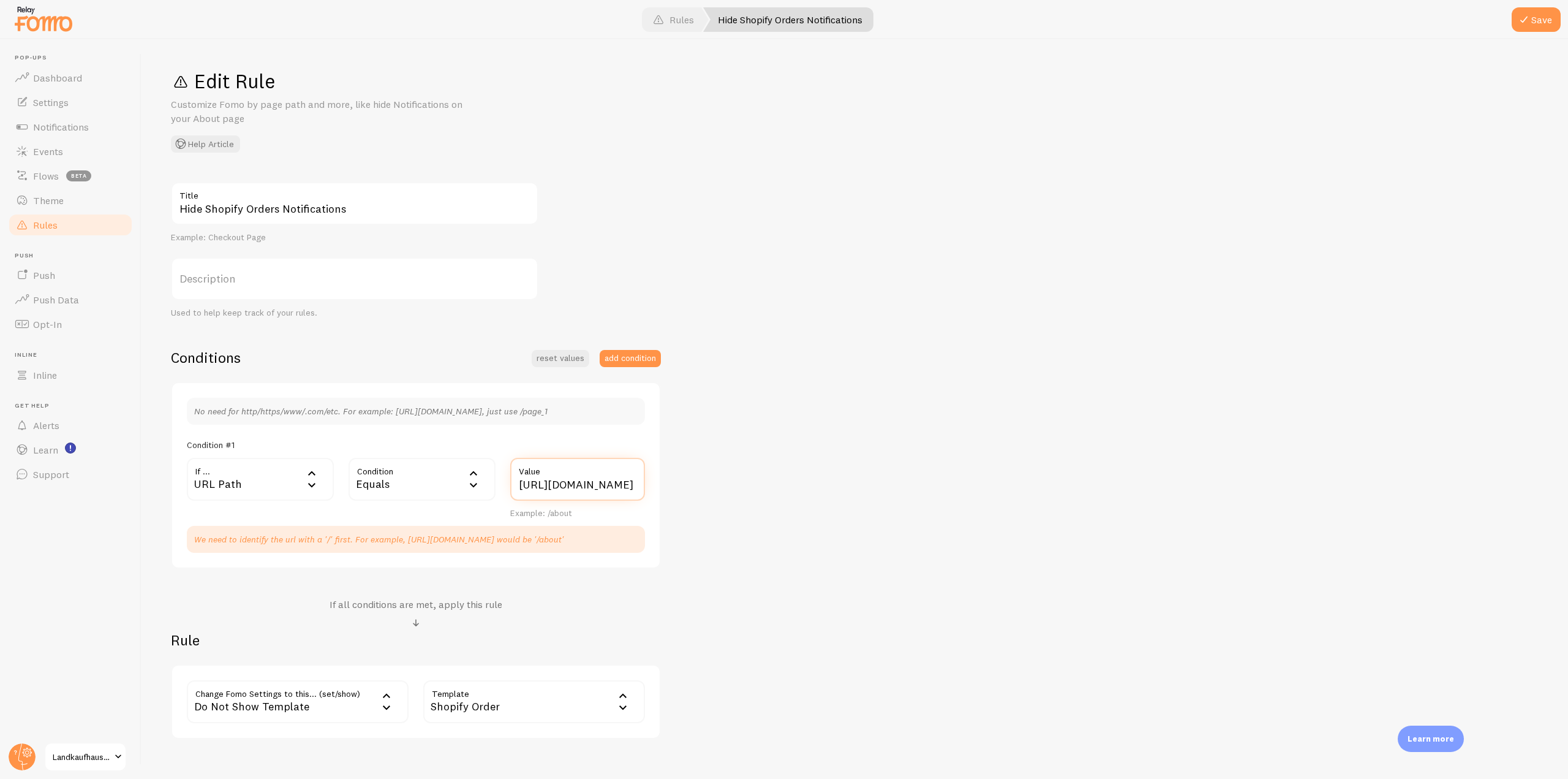
drag, startPoint x: 630, startPoint y: 482, endPoint x: 485, endPoint y: 484, distance: 145.0
click at [485, 484] on div "If ... url URL Path URL Path URL Parameter Home page Mobile Browser URL Host CS…" at bounding box center [416, 488] width 473 height 61
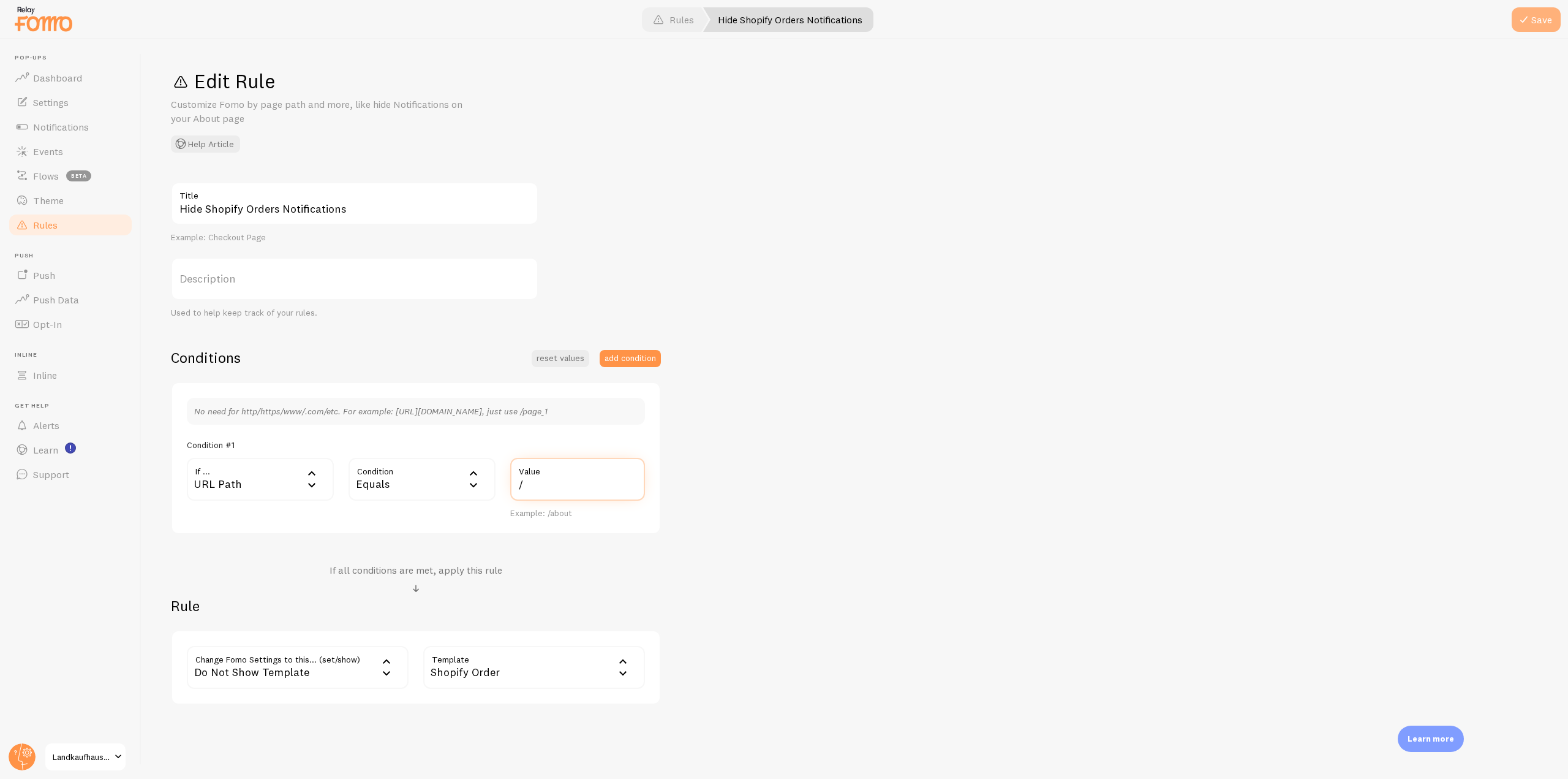
type input "/"
click at [1533, 17] on button "Save" at bounding box center [1536, 19] width 49 height 24
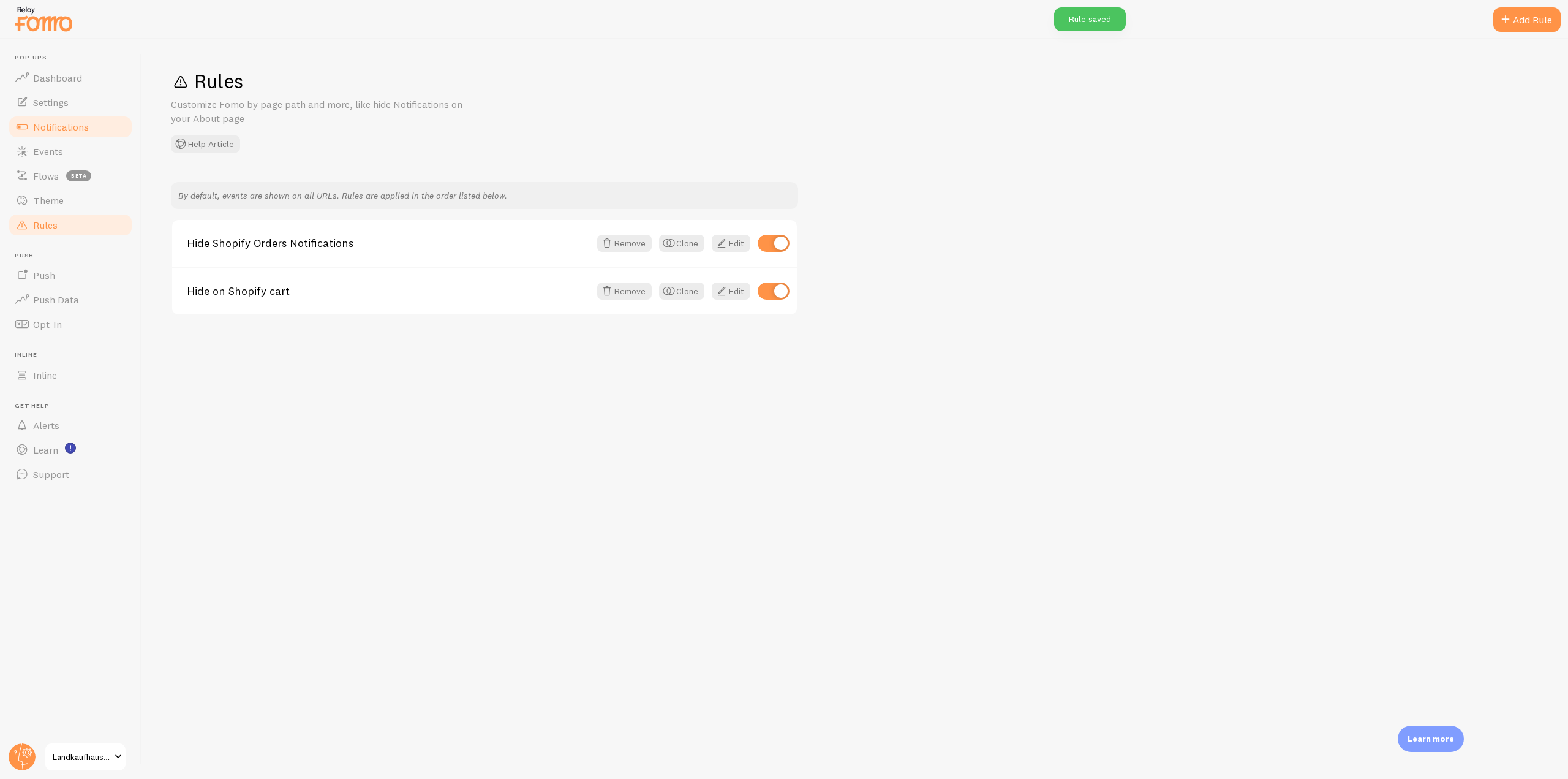
click at [82, 134] on link "Notifications" at bounding box center [71, 126] width 126 height 24
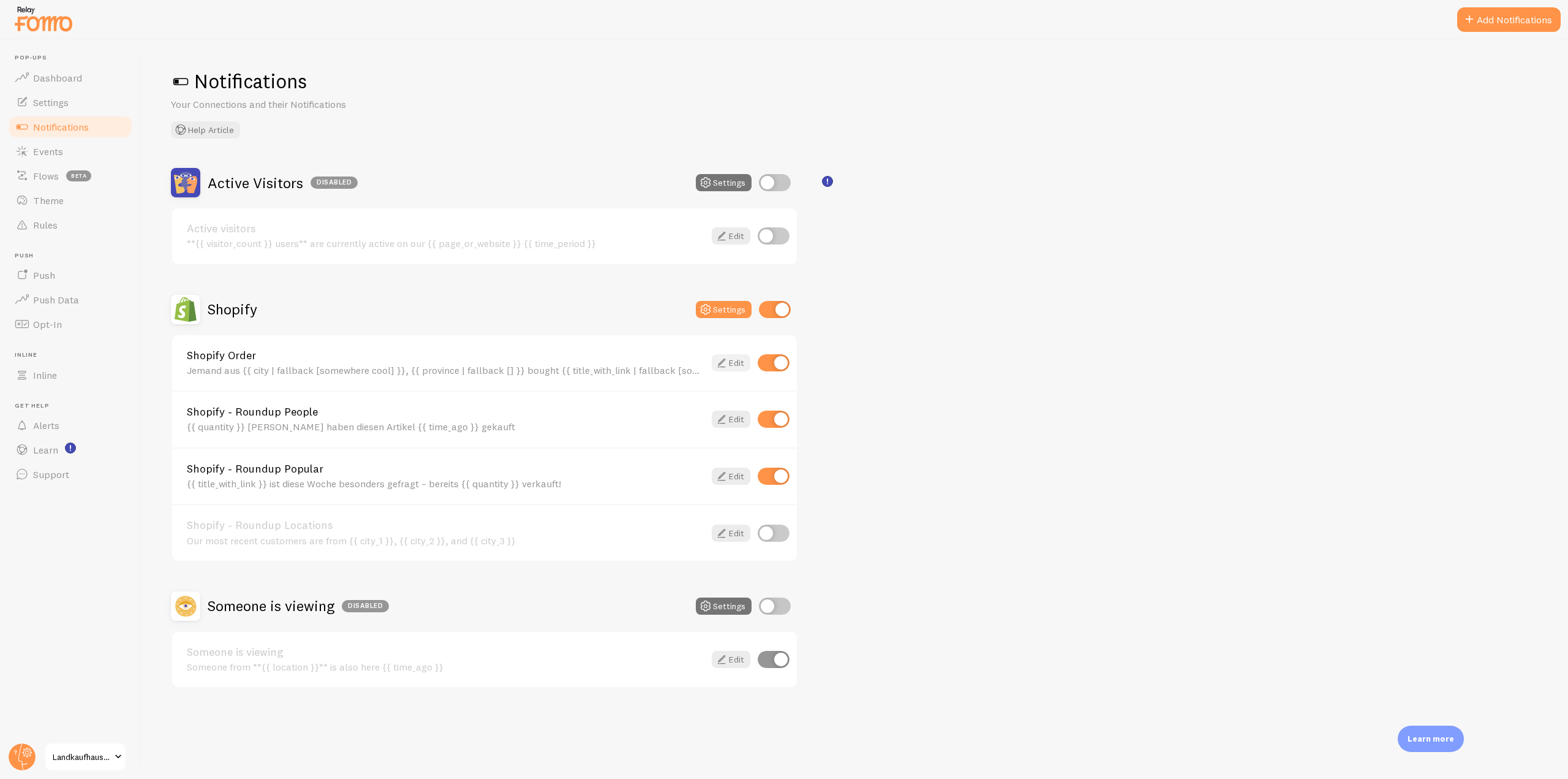
click at [732, 363] on link "Edit" at bounding box center [731, 362] width 39 height 17
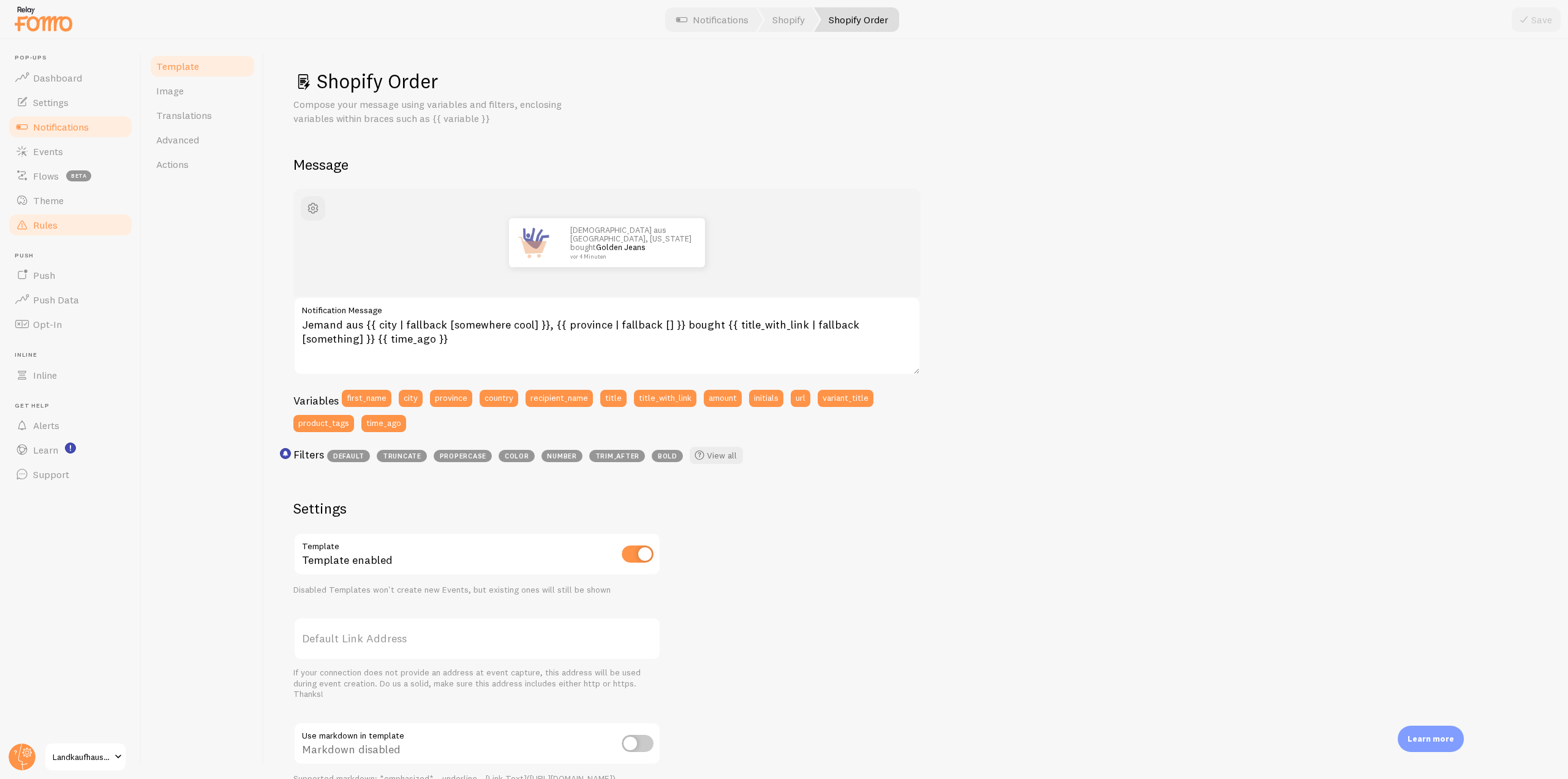
click at [71, 218] on link "Rules" at bounding box center [71, 224] width 126 height 24
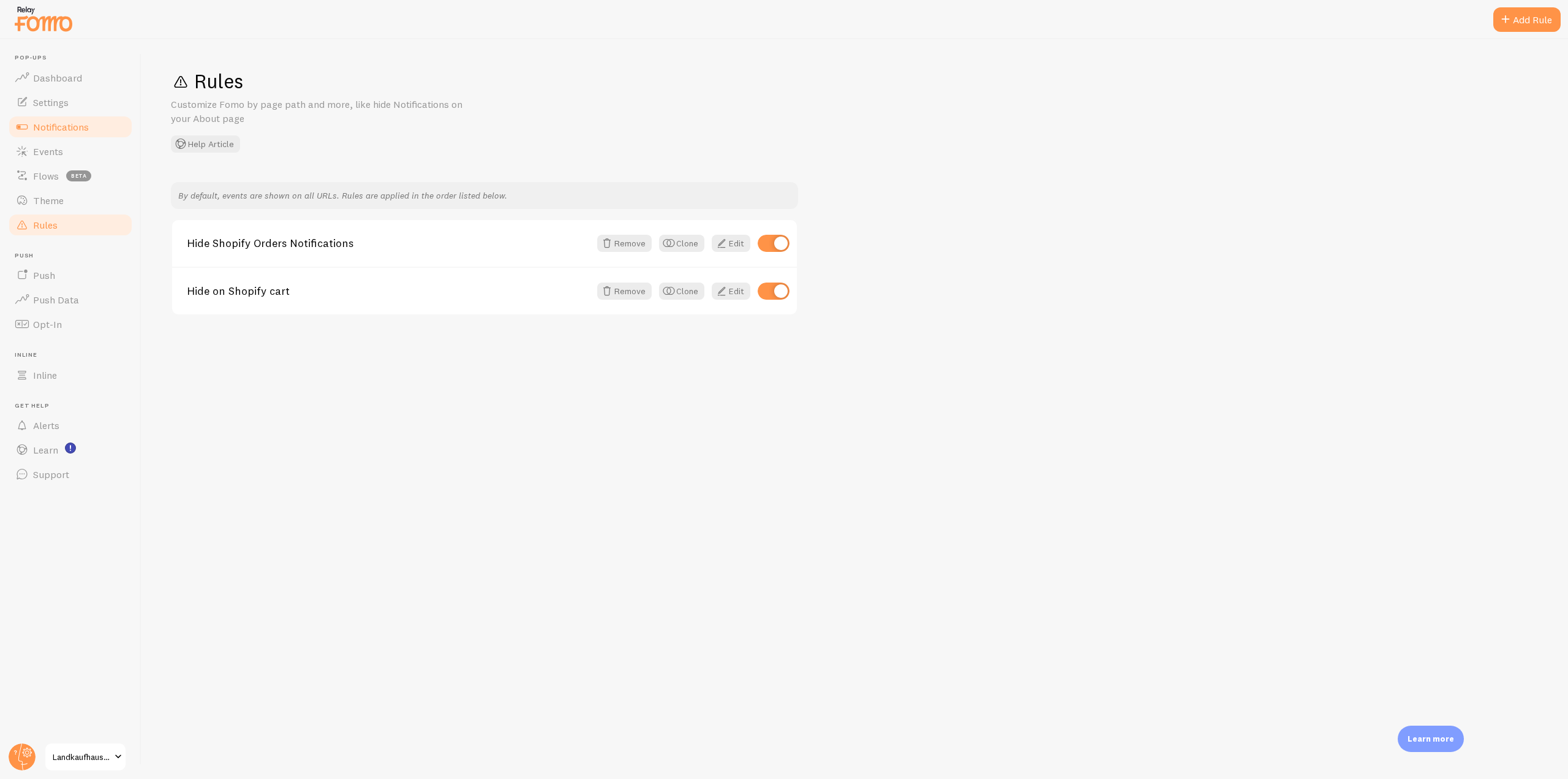
click at [96, 132] on link "Notifications" at bounding box center [71, 126] width 126 height 24
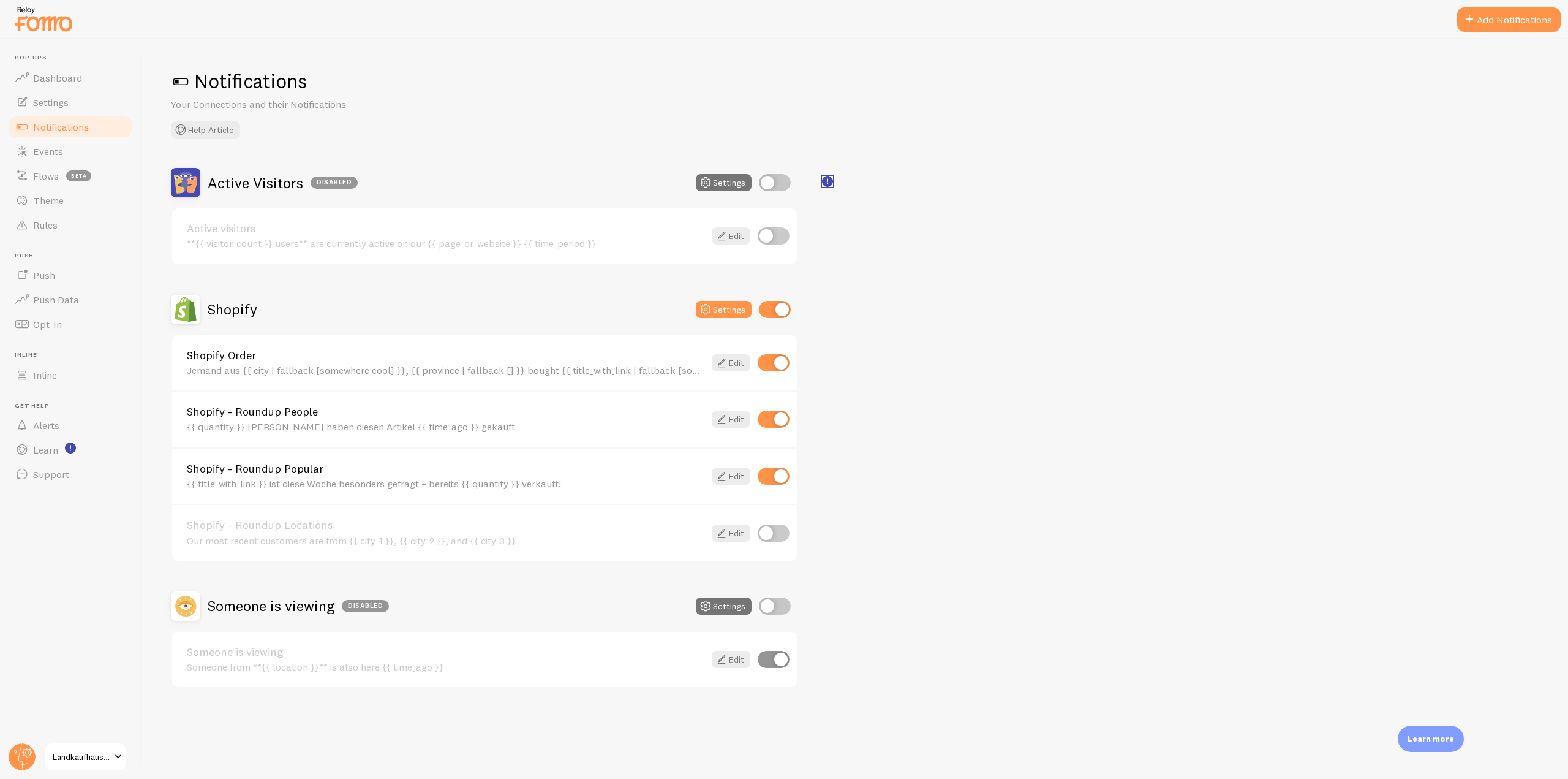
click at [831, 180] on rect "<p>🛍️ For Shopify Users</p><p>To use the <strong>Abandoned Cart with Variables<…" at bounding box center [827, 182] width 10 height 10
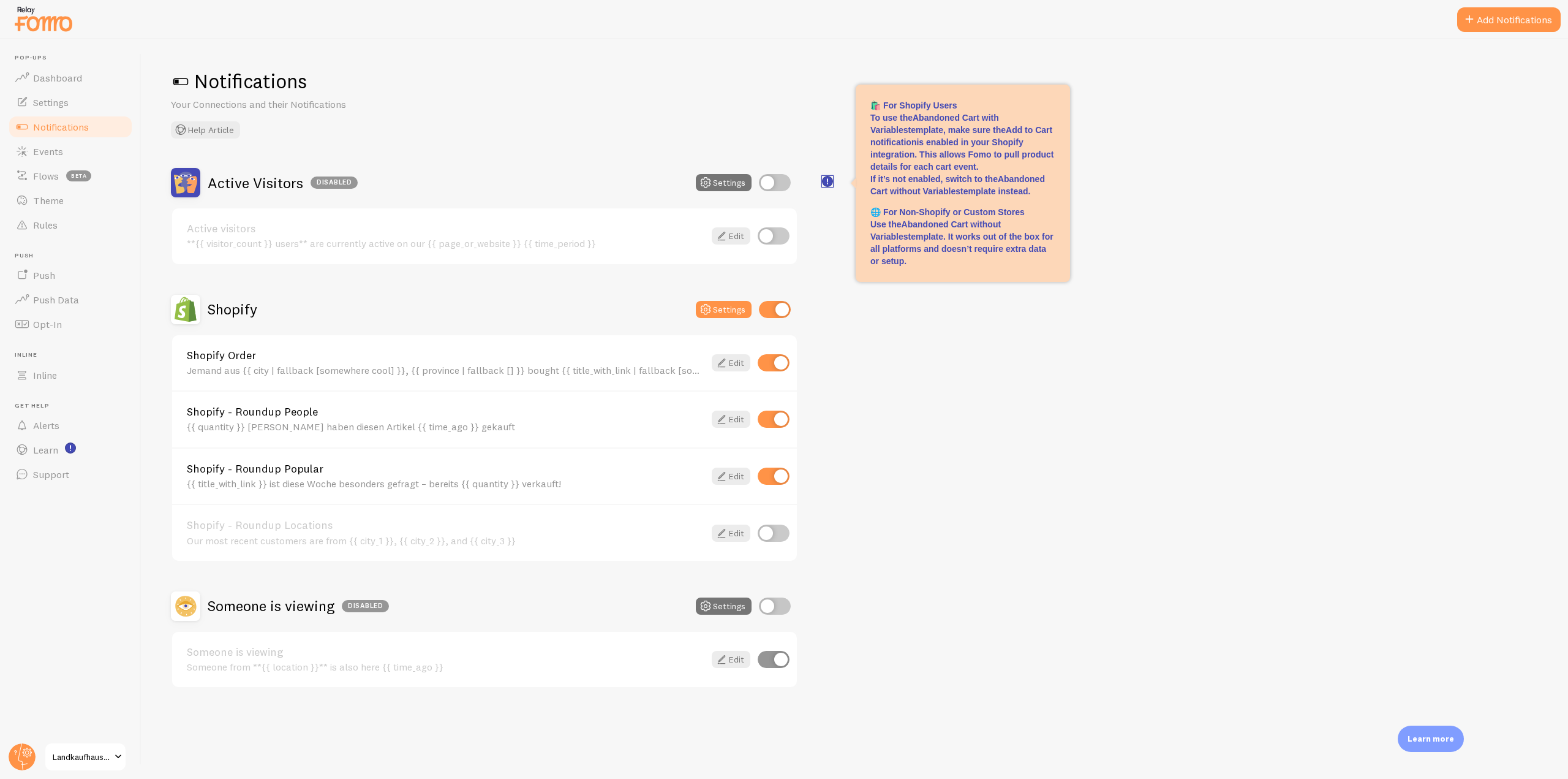
click at [831, 180] on rect "<p>🛍️ For Shopify Users</p><p>To use the <strong>Abandoned Cart with Variables<…" at bounding box center [827, 182] width 10 height 10
